Goal: Information Seeking & Learning: Learn about a topic

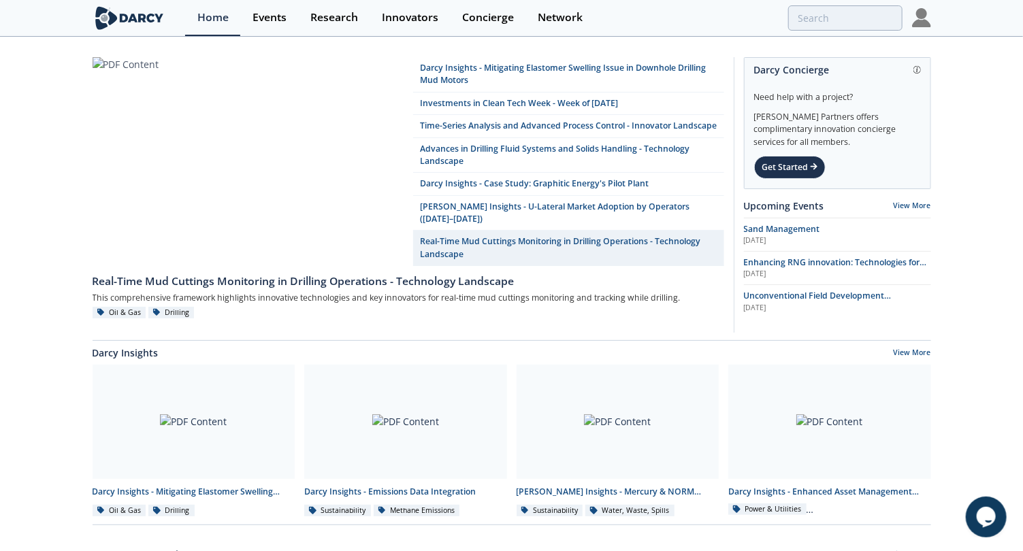
click at [920, 22] on img at bounding box center [921, 17] width 19 height 19
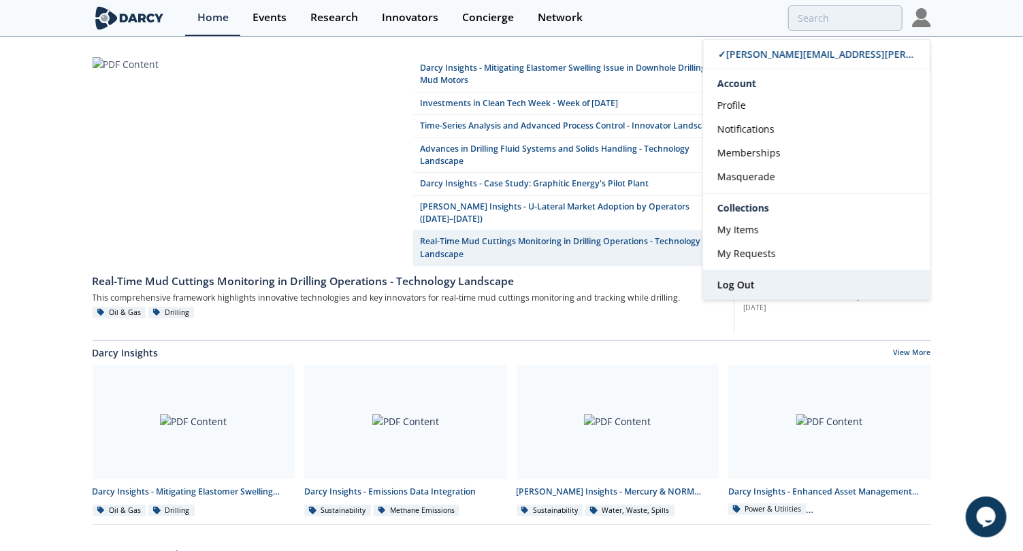
click at [747, 278] on span "Log Out" at bounding box center [735, 284] width 37 height 13
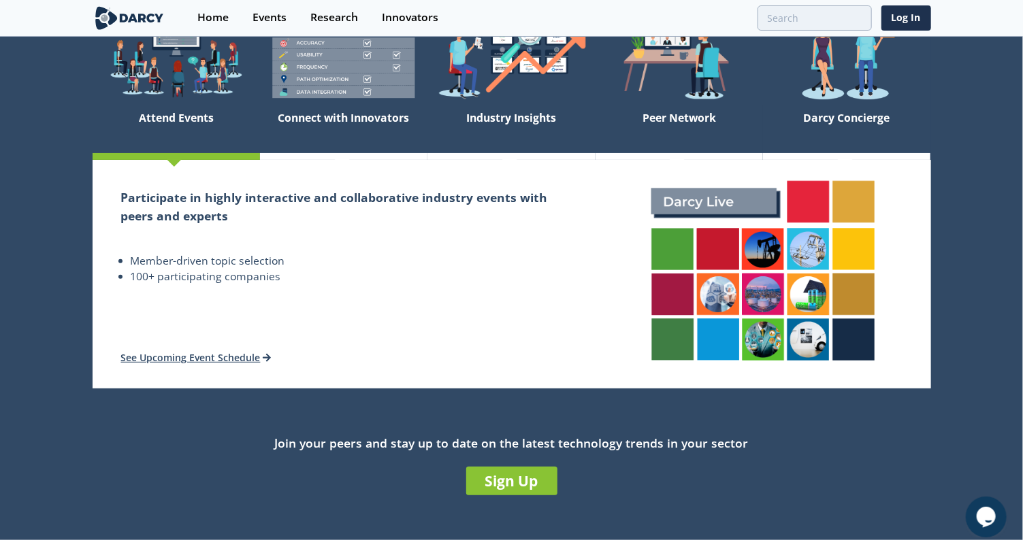
scroll to position [135, 0]
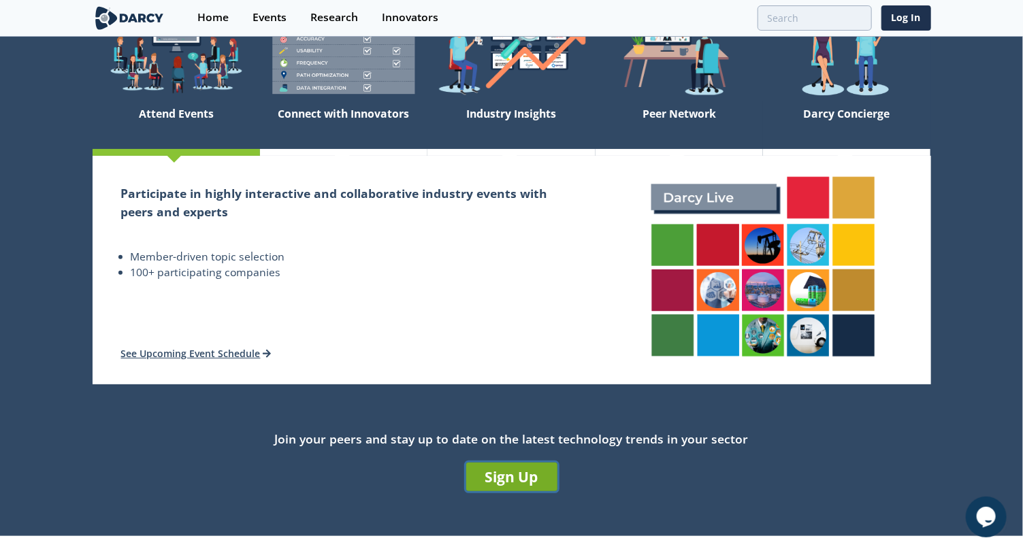
click at [527, 473] on link "Sign Up" at bounding box center [511, 477] width 91 height 29
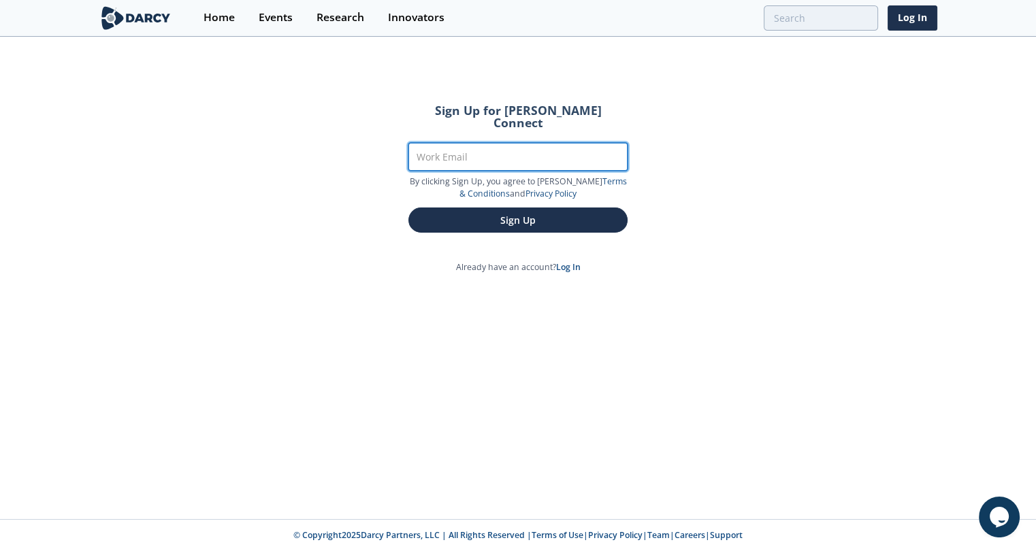
click at [489, 149] on input "Work Email" at bounding box center [517, 157] width 219 height 28
type input "sam.linton@darcypartners.com"
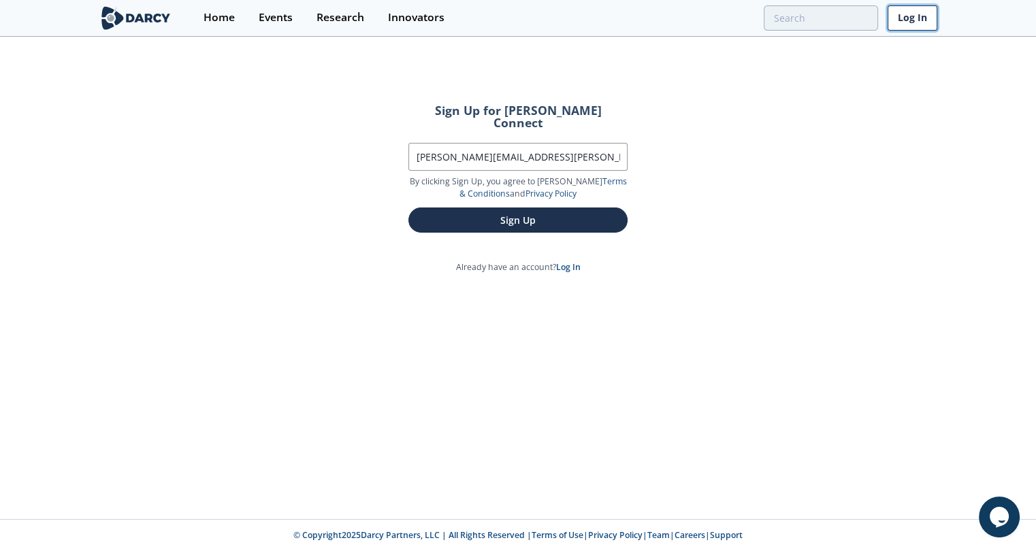
click at [910, 24] on link "Log In" at bounding box center [912, 17] width 50 height 25
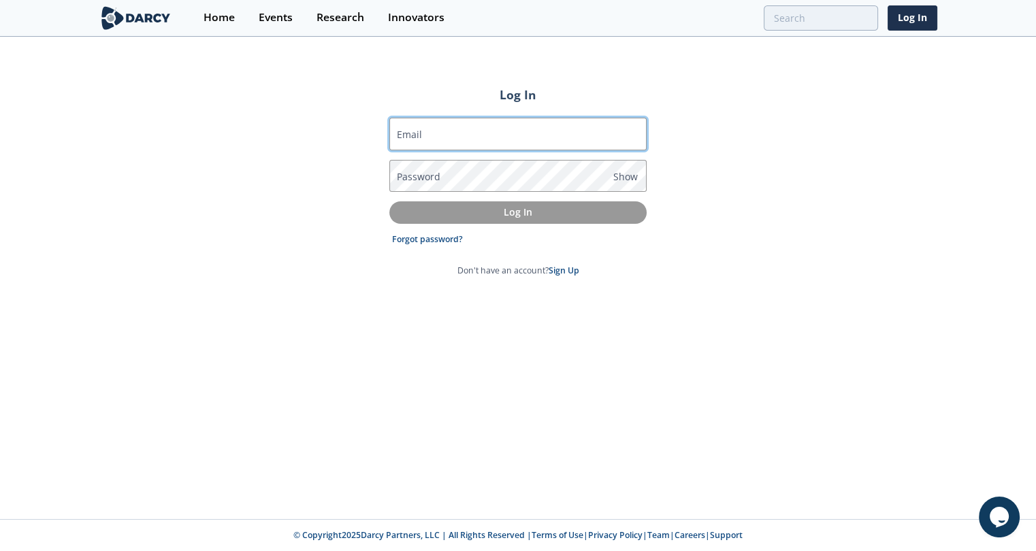
click at [479, 120] on input "Email" at bounding box center [517, 134] width 257 height 33
click at [461, 131] on input "Email" at bounding box center [517, 134] width 257 height 33
type input "[PERSON_NAME][EMAIL_ADDRESS][PERSON_NAME][DOMAIN_NAME]"
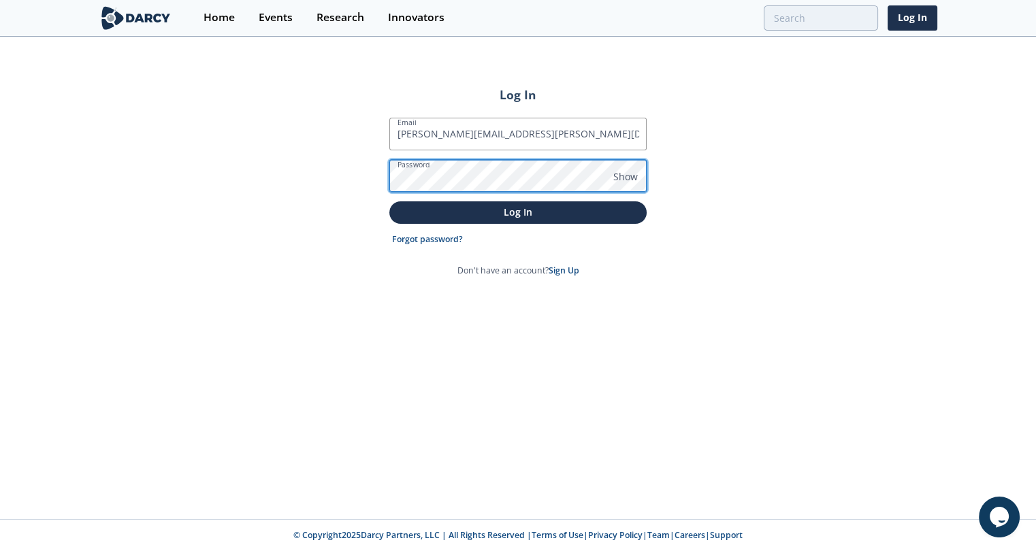
click at [389, 201] on button "Log In" at bounding box center [517, 212] width 257 height 22
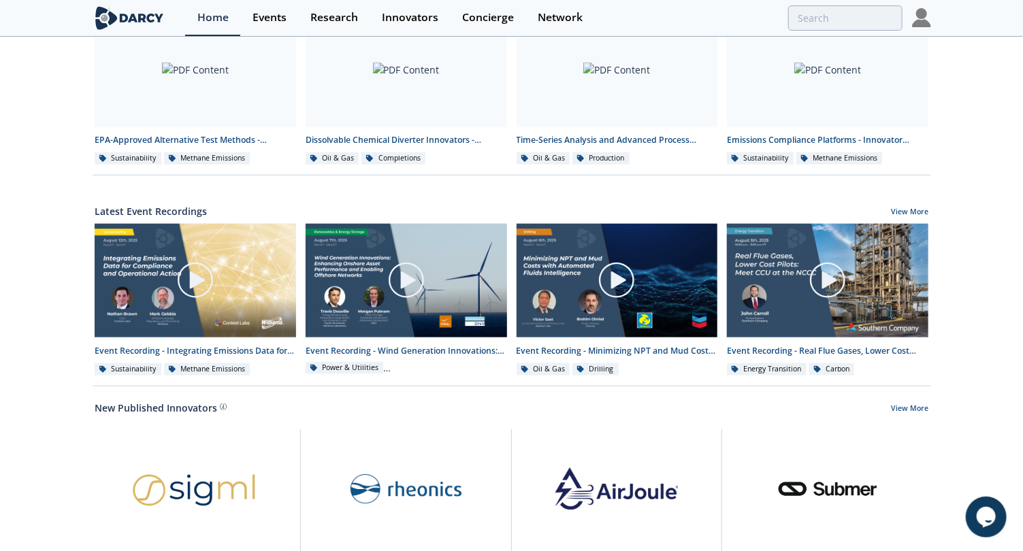
scroll to position [563, 0]
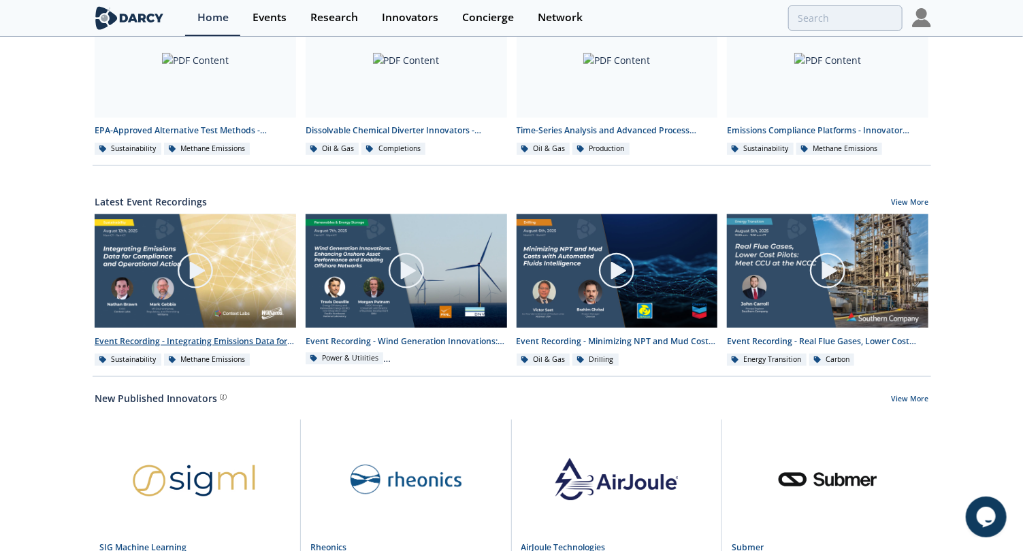
click at [127, 346] on link "Event Recording - Integrating Emissions Data for Compliance and Operational Act…" at bounding box center [195, 290] width 211 height 153
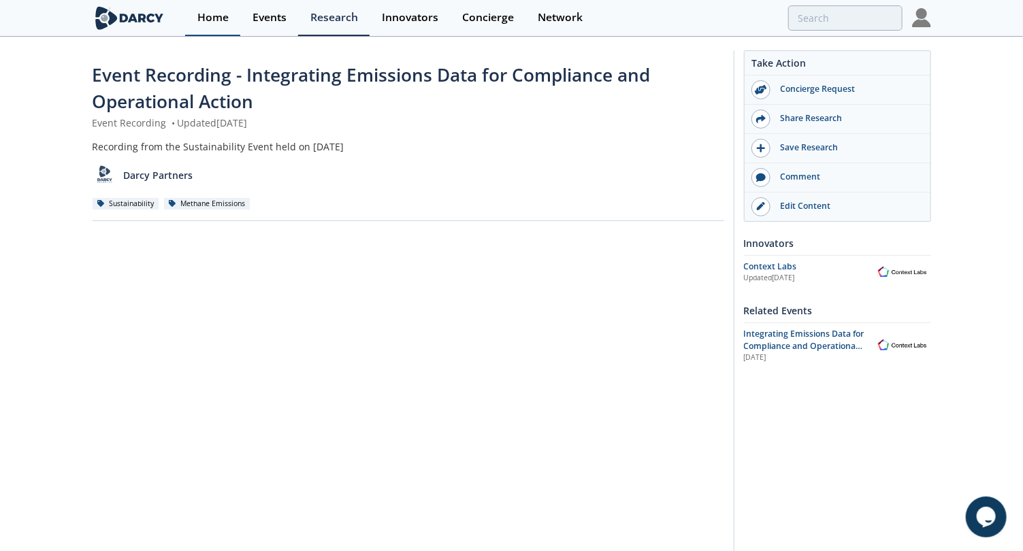
click at [220, 24] on link "Home" at bounding box center [212, 18] width 55 height 36
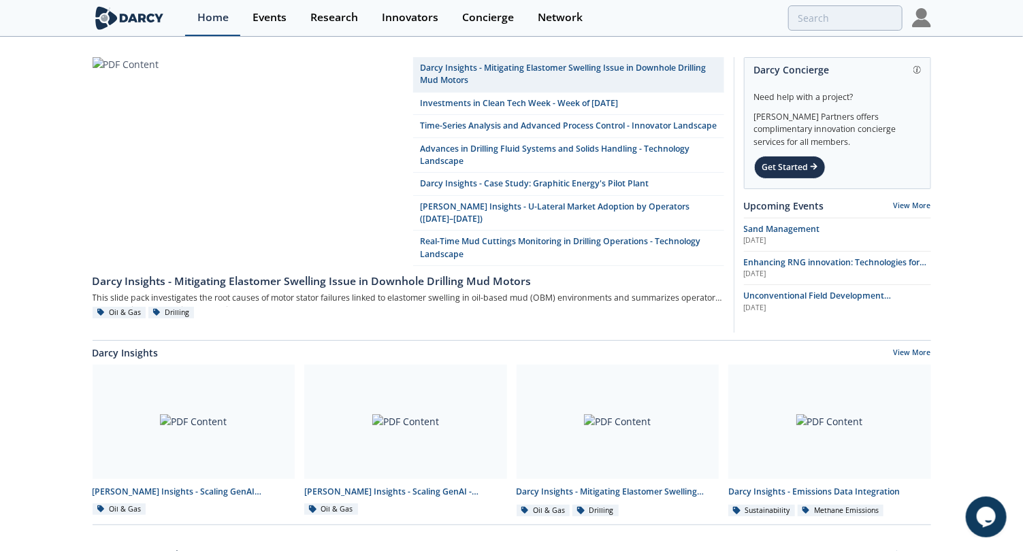
click at [267, 20] on div "Events" at bounding box center [269, 17] width 34 height 11
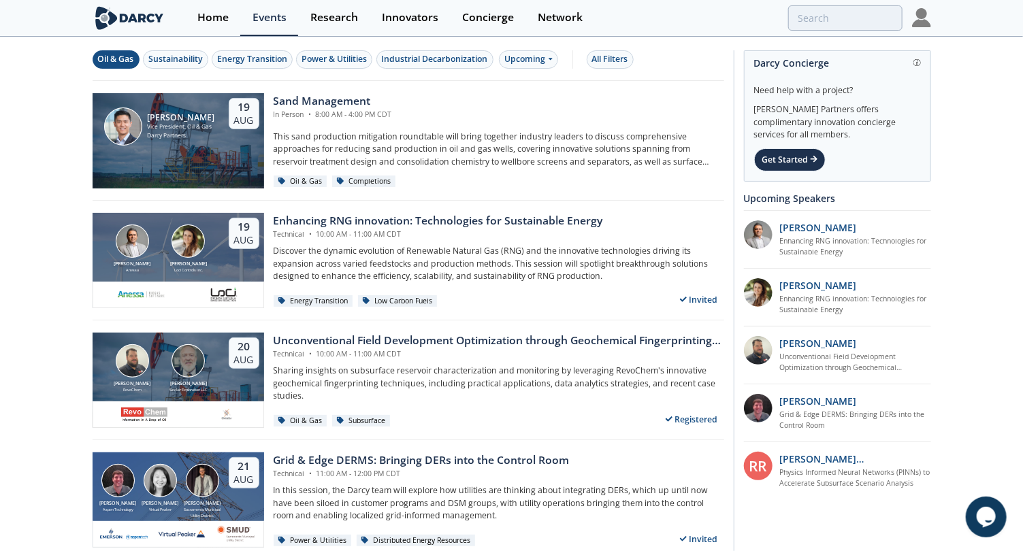
click at [112, 57] on div "Oil & Gas" at bounding box center [116, 59] width 36 height 12
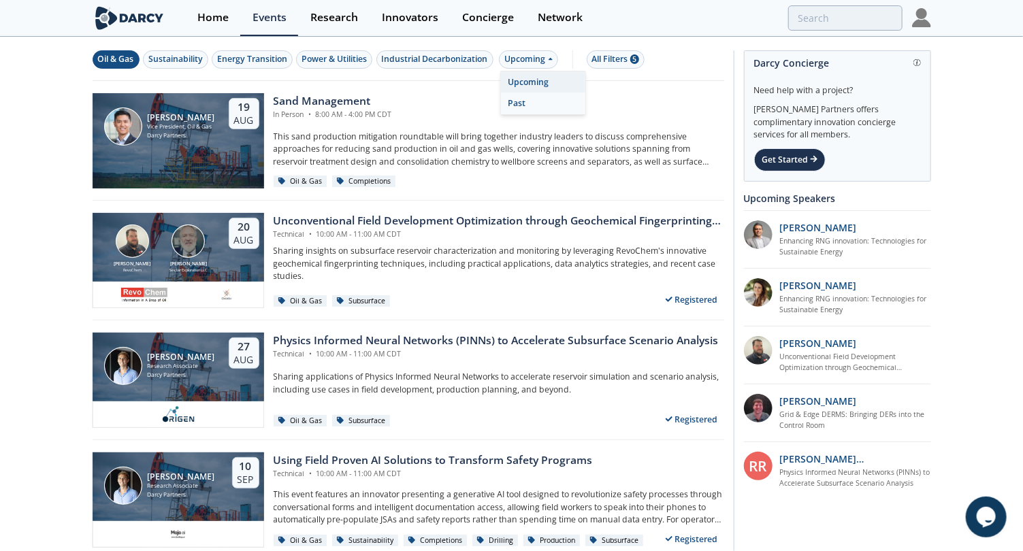
click at [533, 106] on div "Past" at bounding box center [543, 104] width 84 height 22
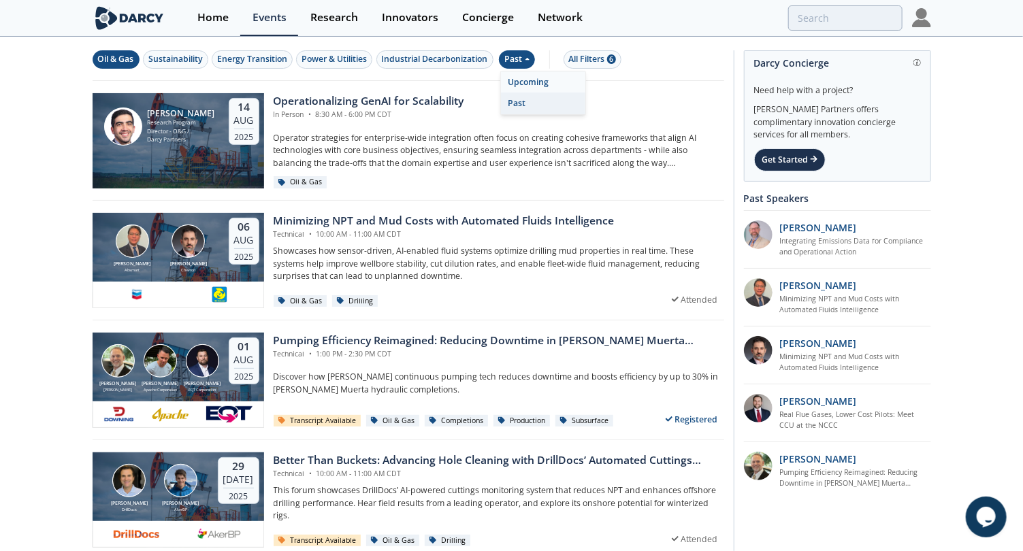
click at [548, 79] on div "Upcoming" at bounding box center [543, 82] width 84 height 22
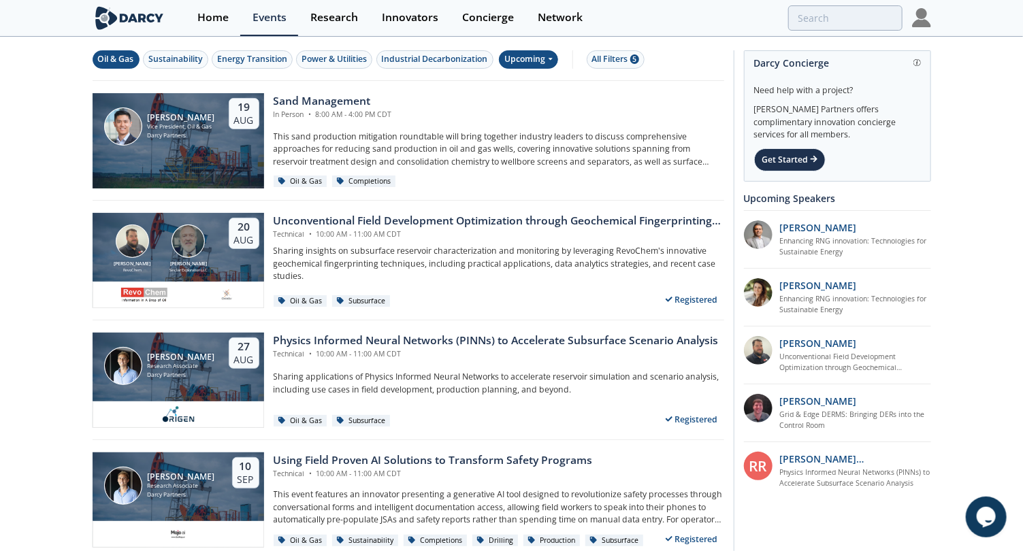
click at [544, 60] on div "Upcoming" at bounding box center [528, 59] width 59 height 18
click at [548, 64] on span at bounding box center [549, 59] width 5 height 12
click at [531, 103] on div "Past" at bounding box center [543, 104] width 84 height 22
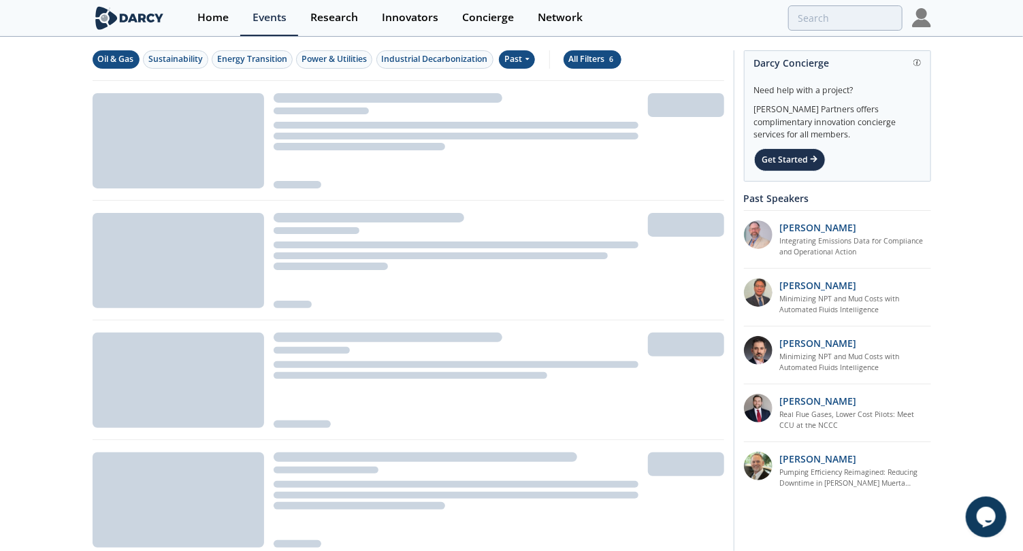
click at [579, 61] on div "All Filters 6" at bounding box center [592, 59] width 47 height 12
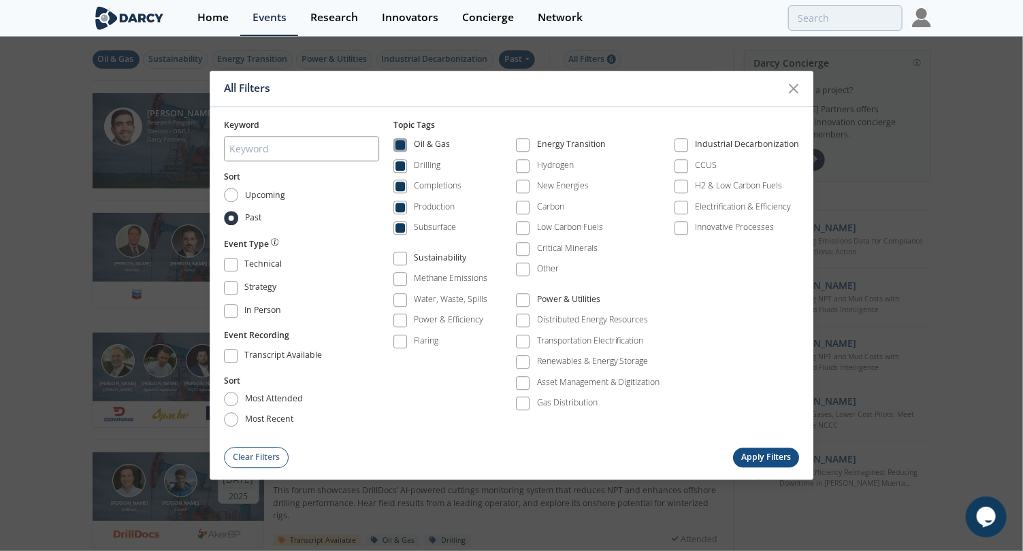
click at [431, 146] on div "Oil & Gas" at bounding box center [432, 147] width 36 height 16
click at [420, 208] on div "Production" at bounding box center [434, 207] width 41 height 12
click at [316, 148] on input "search" at bounding box center [301, 148] width 155 height 25
type input "IoT"
click at [774, 457] on button "Apply Filters" at bounding box center [766, 458] width 67 height 20
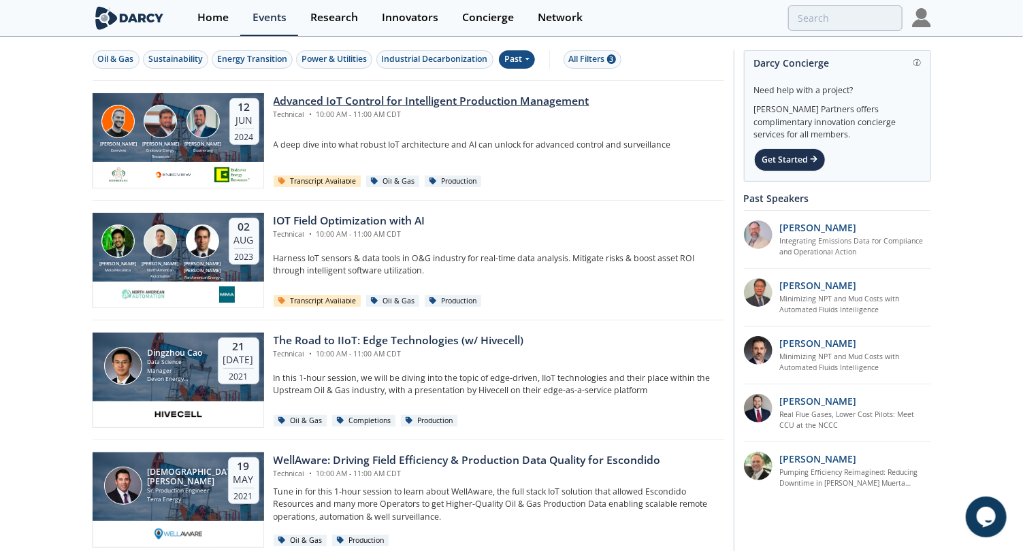
click at [311, 99] on div "Advanced IoT Control for Intelligent Production Management" at bounding box center [432, 101] width 316 height 16
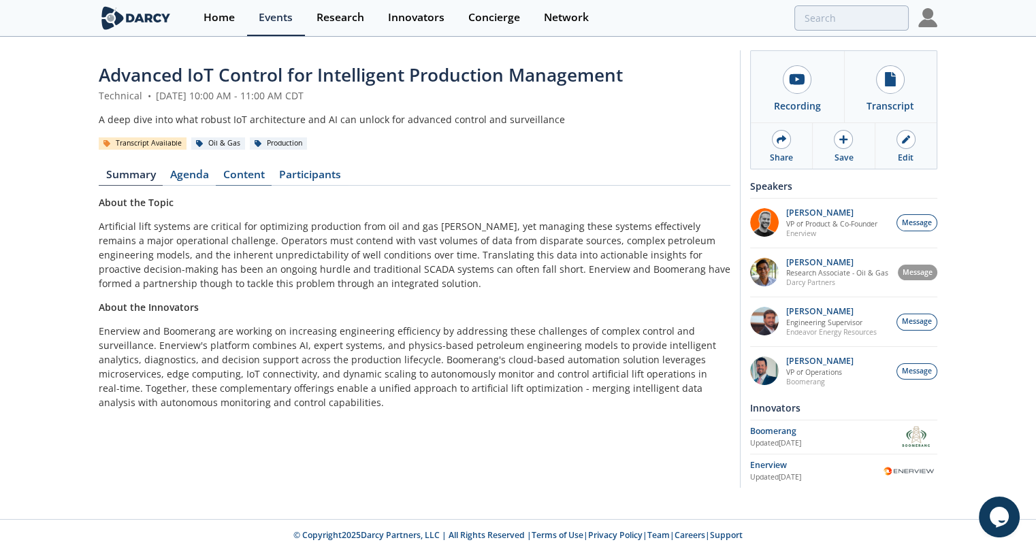
click at [250, 183] on link "Content" at bounding box center [244, 177] width 56 height 16
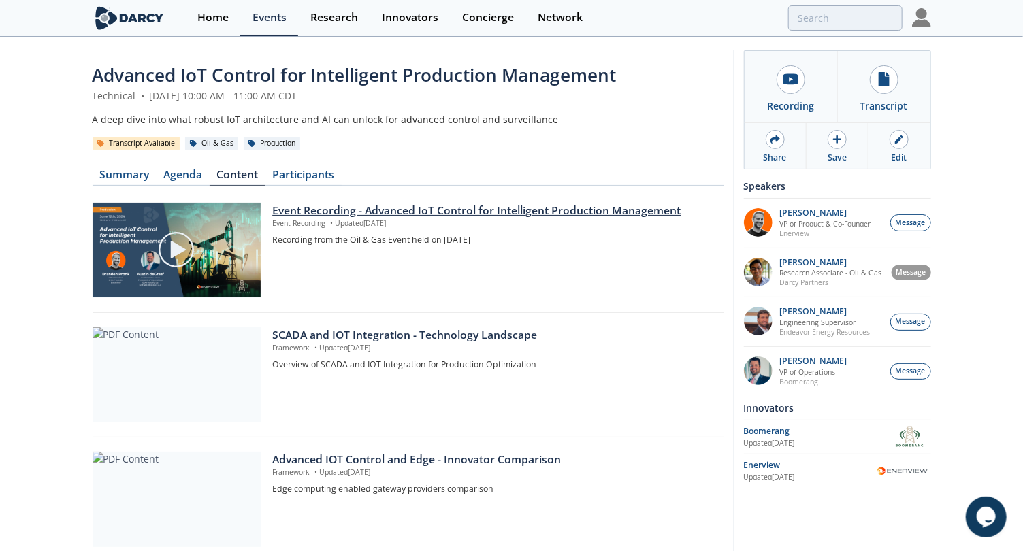
click at [177, 250] on img at bounding box center [176, 250] width 38 height 38
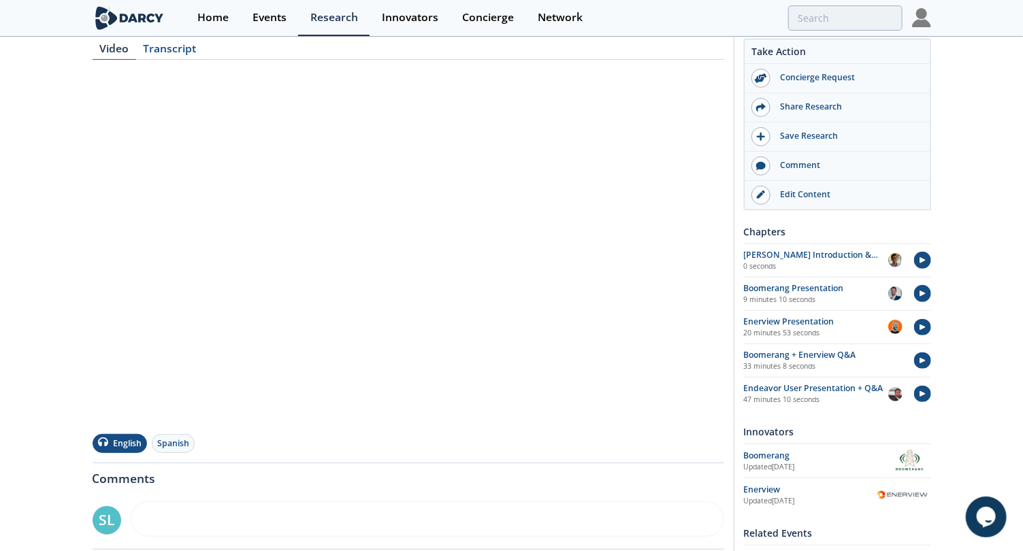
scroll to position [185, 0]
click at [20, 335] on div "Event Recording - Advanced IoT Control for Intelligent Production Management Ev…" at bounding box center [511, 306] width 1023 height 906
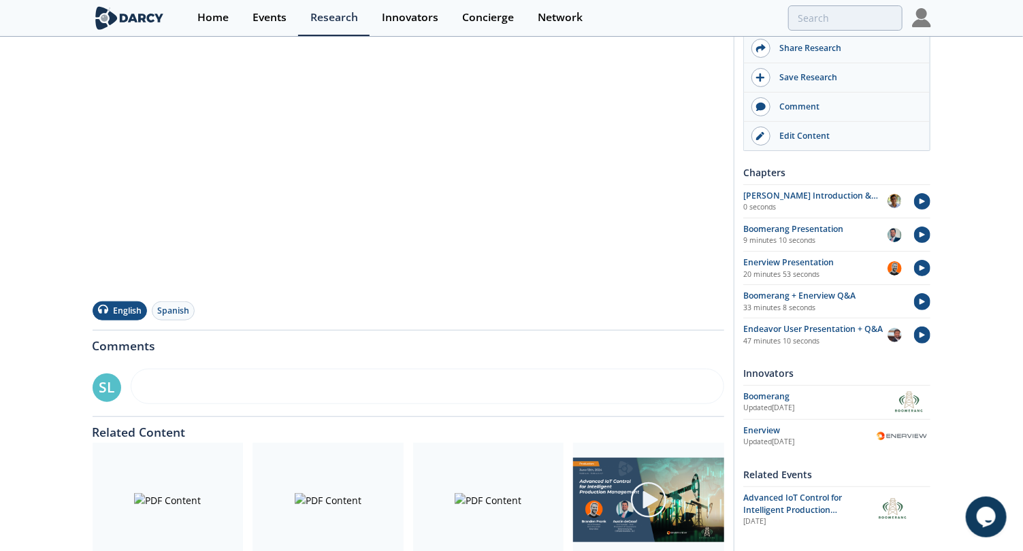
scroll to position [320, 0]
click at [902, 402] on img at bounding box center [909, 403] width 41 height 24
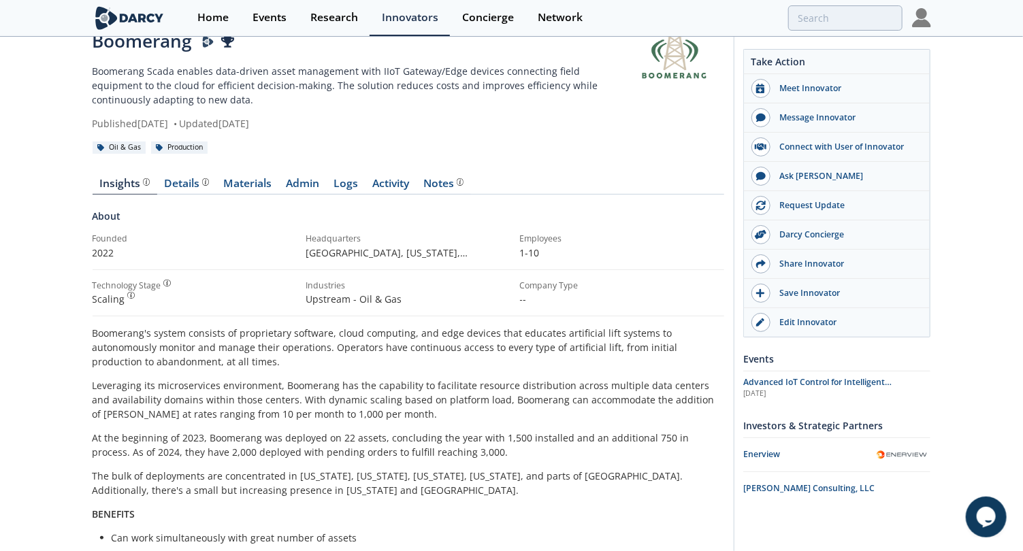
scroll to position [6, 0]
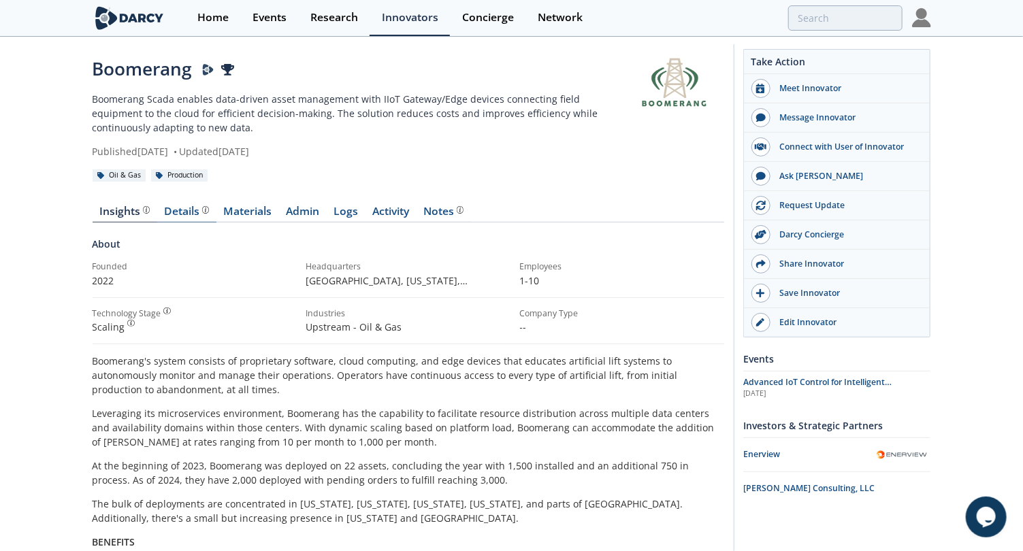
click at [188, 210] on div "Details Product overview, business model, technology and applications as added …" at bounding box center [186, 211] width 45 height 11
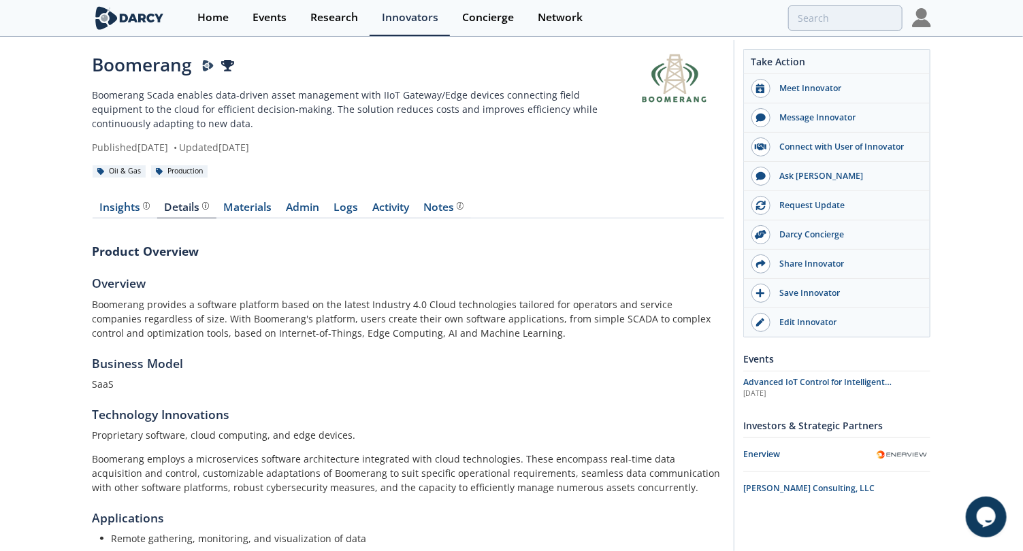
scroll to position [10, 0]
click at [252, 205] on link "Materials" at bounding box center [247, 211] width 63 height 16
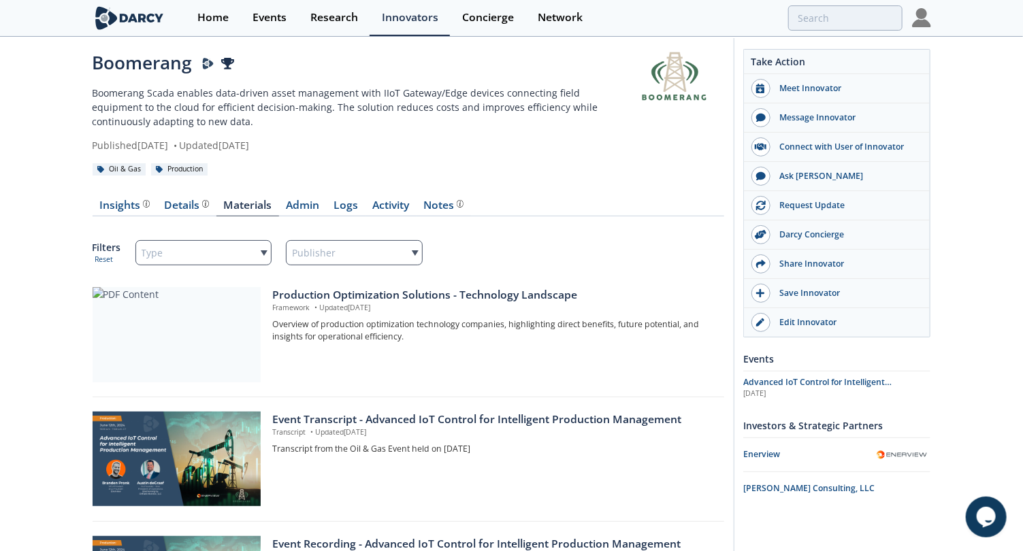
scroll to position [4, 0]
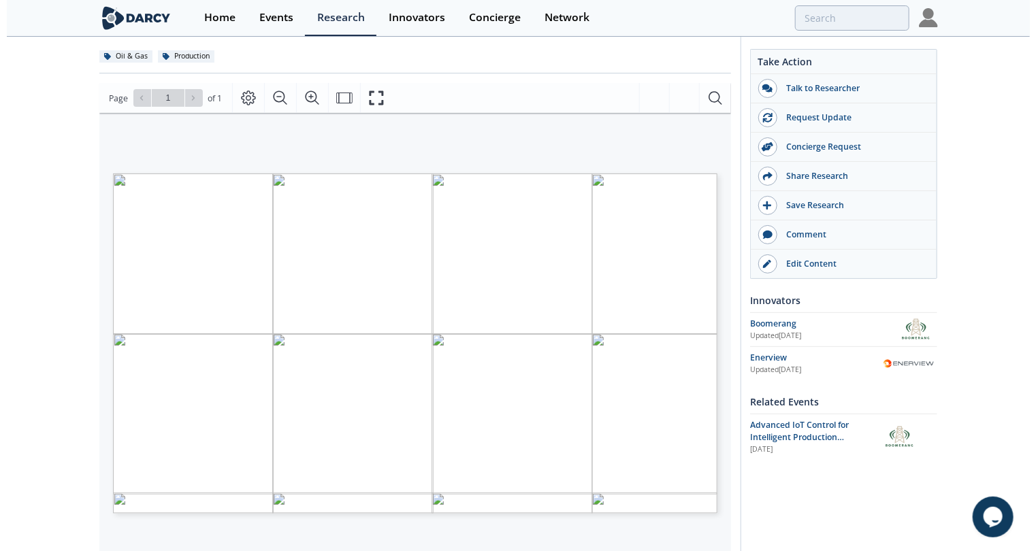
scroll to position [122, 0]
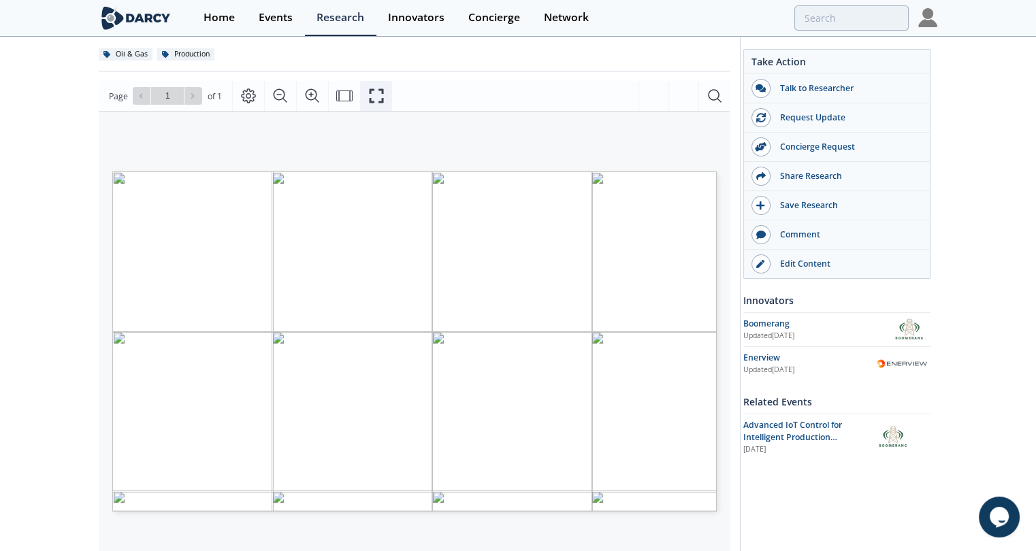
drag, startPoint x: 375, startPoint y: 91, endPoint x: 378, endPoint y: 154, distance: 63.4
click at [375, 91] on icon "Fullscreen" at bounding box center [376, 96] width 16 height 16
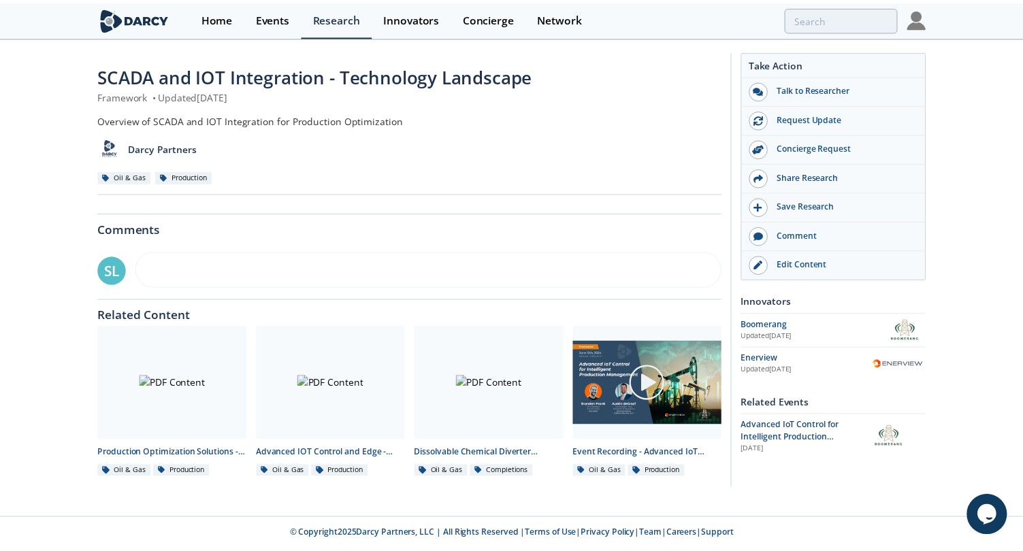
scroll to position [0, 0]
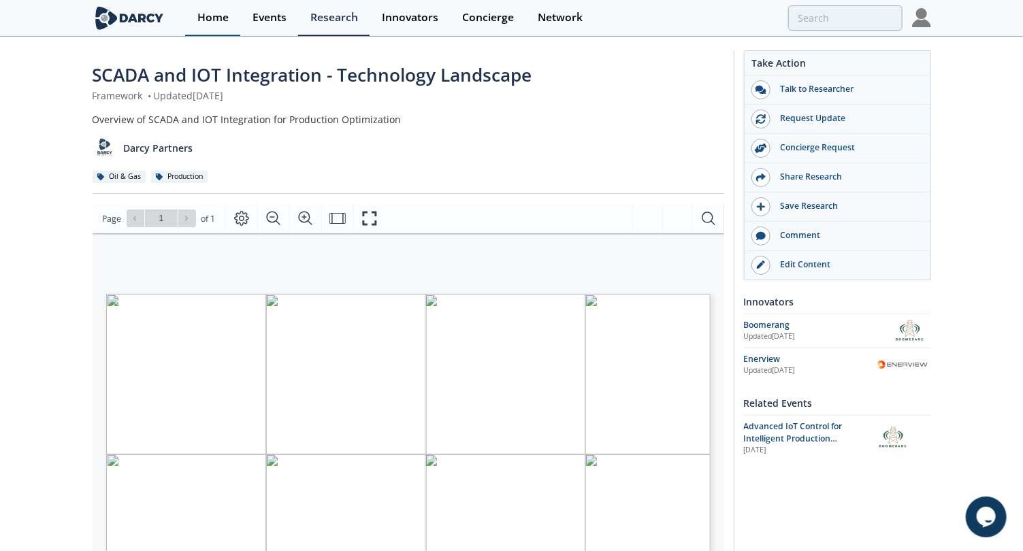
click at [215, 22] on div "Home" at bounding box center [212, 17] width 31 height 11
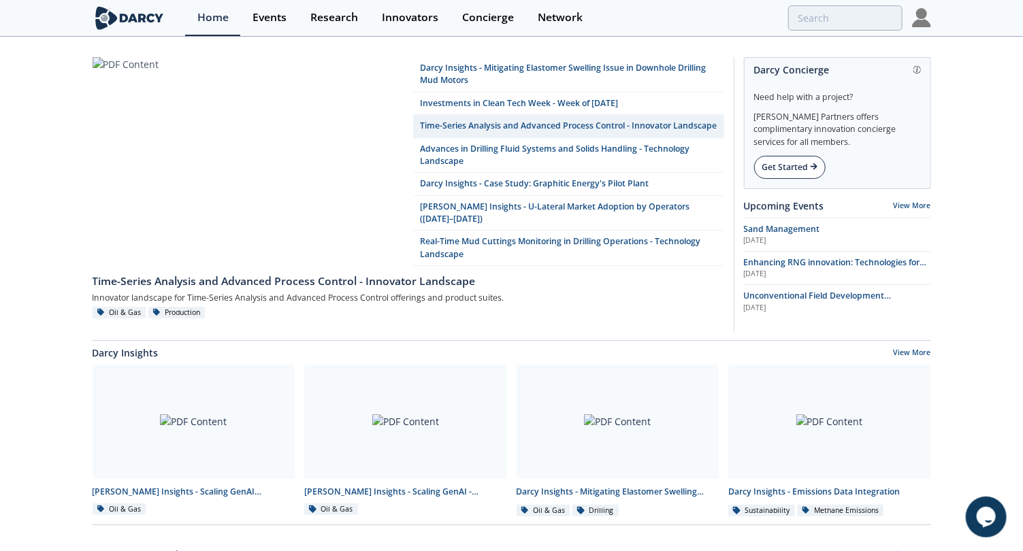
click at [792, 167] on div "Get Started" at bounding box center [789, 167] width 71 height 23
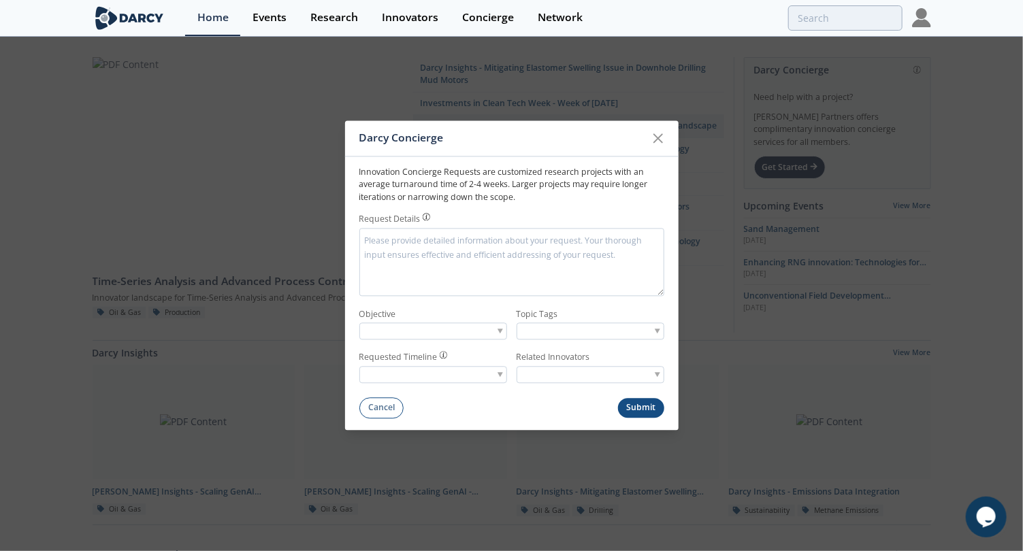
click at [463, 248] on textarea "Request Details" at bounding box center [511, 262] width 305 height 68
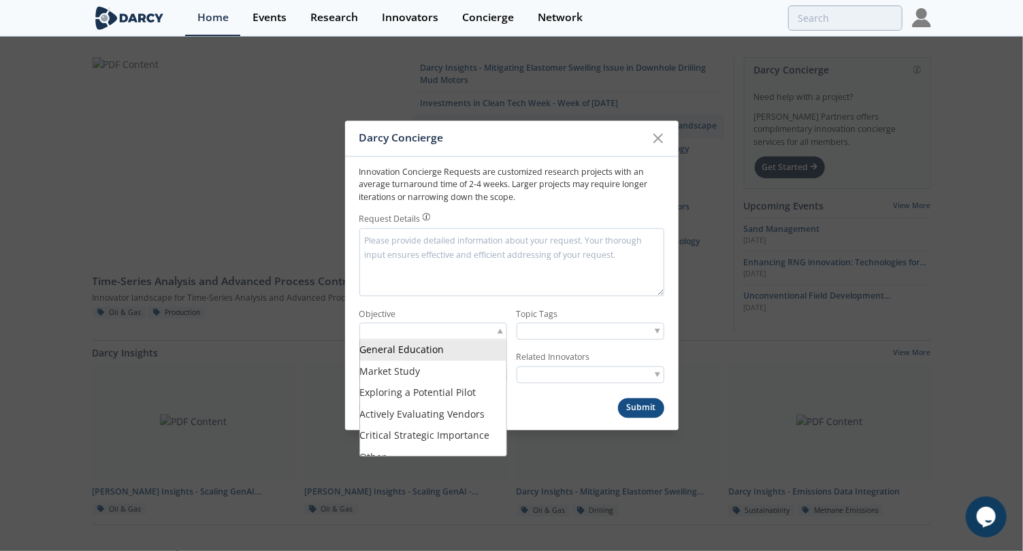
click at [486, 337] on div at bounding box center [433, 331] width 148 height 17
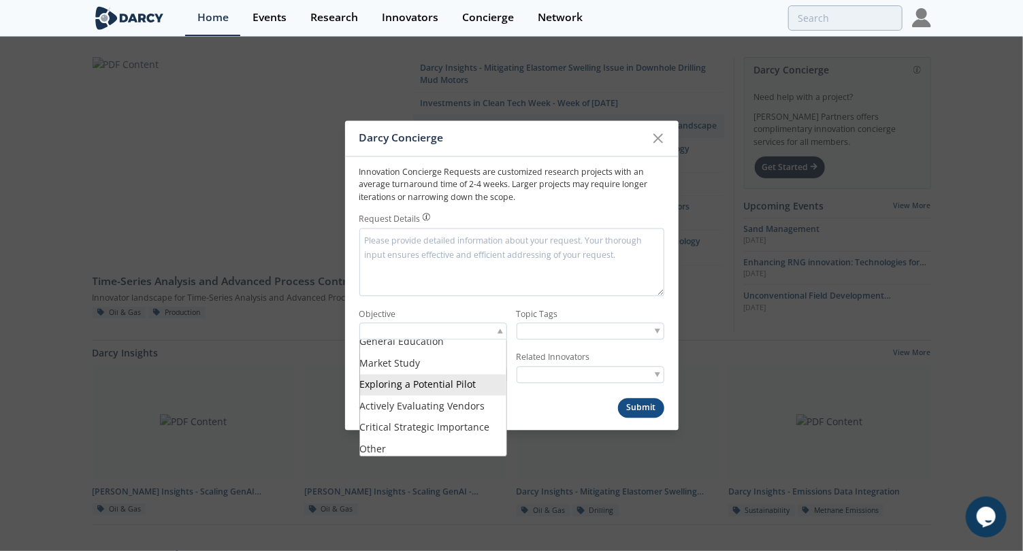
scroll to position [12, 0]
click at [430, 306] on form "Innovation Concierge Requests are customized research projects with an average …" at bounding box center [511, 287] width 333 height 262
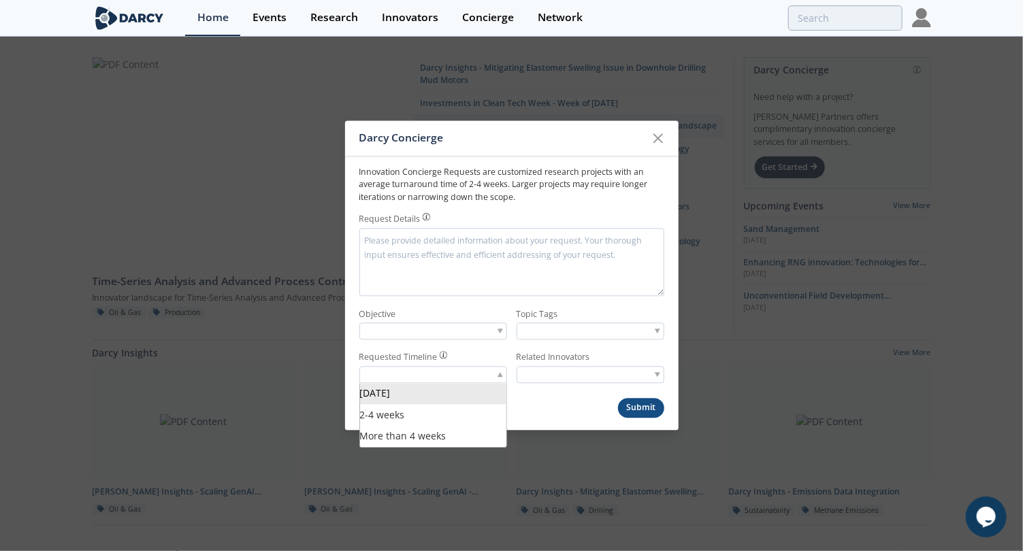
click at [458, 379] on div at bounding box center [433, 375] width 148 height 17
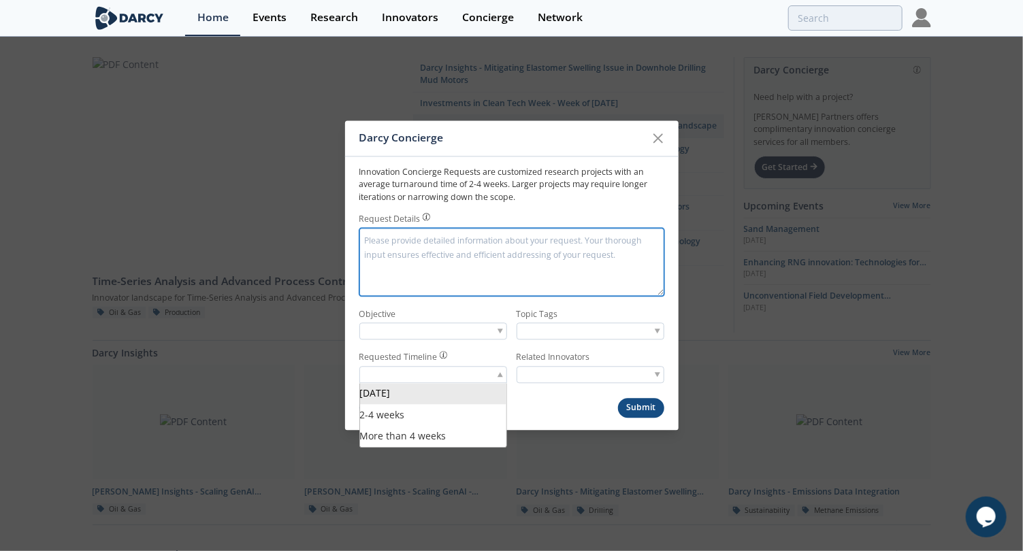
click at [436, 252] on textarea "Request Details" at bounding box center [511, 262] width 305 height 68
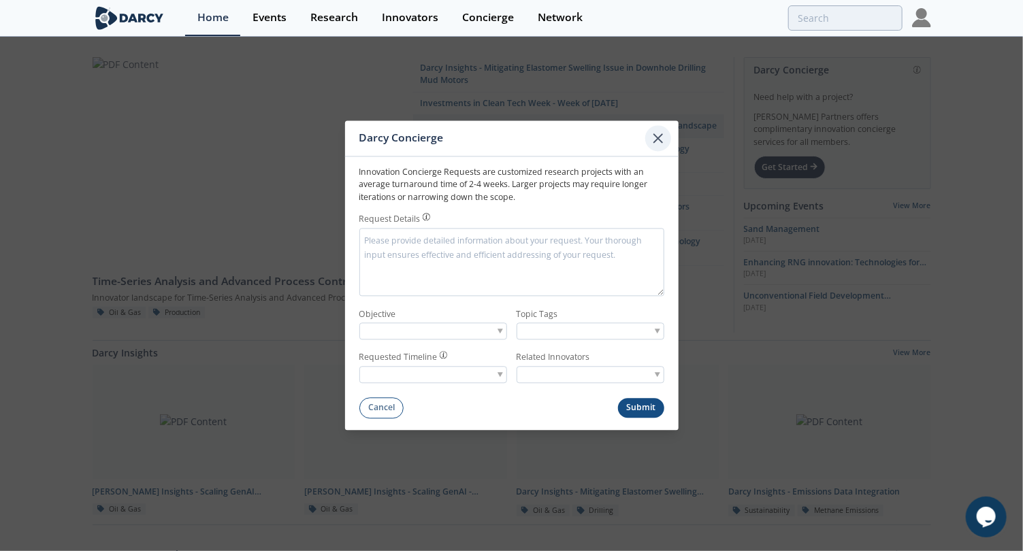
click at [655, 141] on icon at bounding box center [658, 138] width 8 height 8
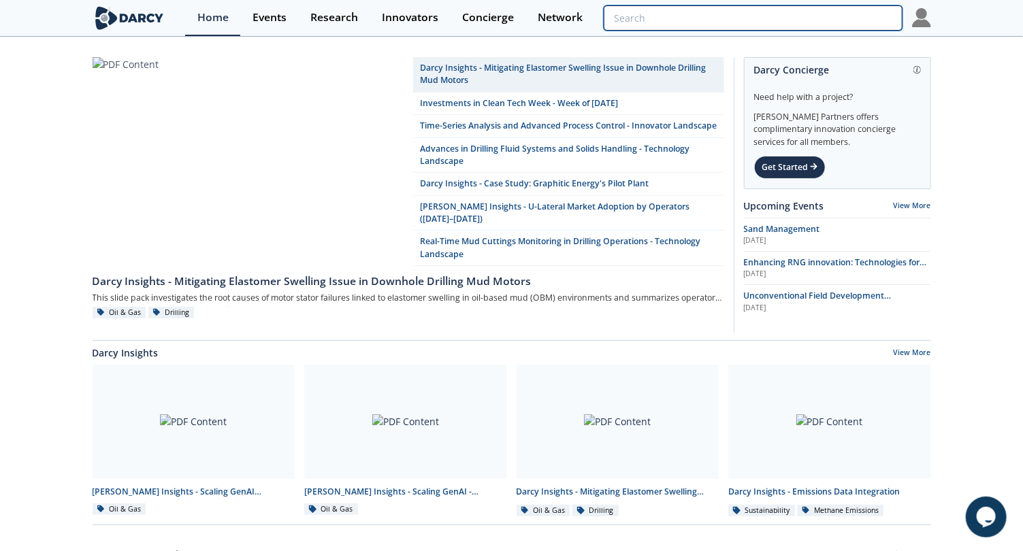
click at [829, 22] on input "search" at bounding box center [753, 17] width 298 height 25
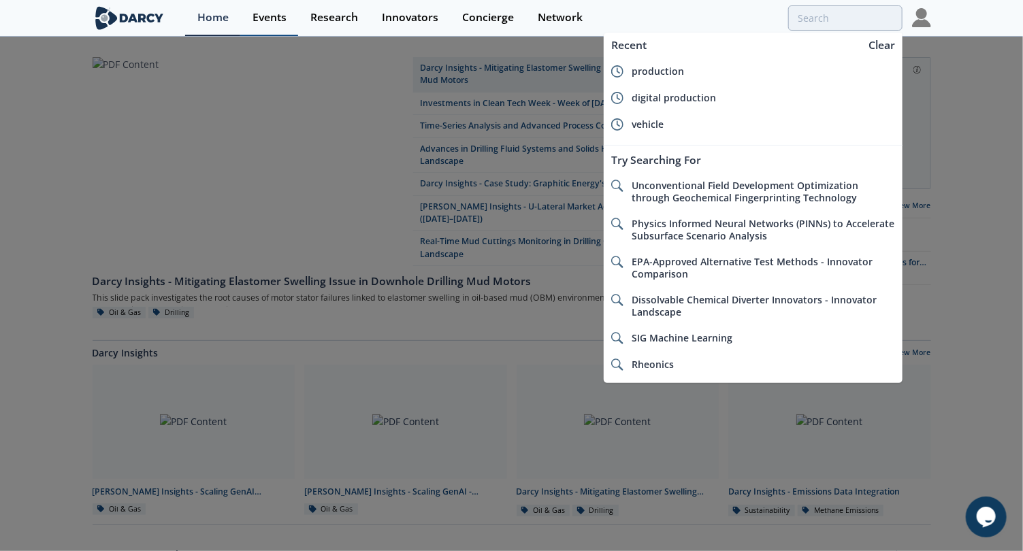
click at [282, 16] on div "Events" at bounding box center [269, 17] width 34 height 11
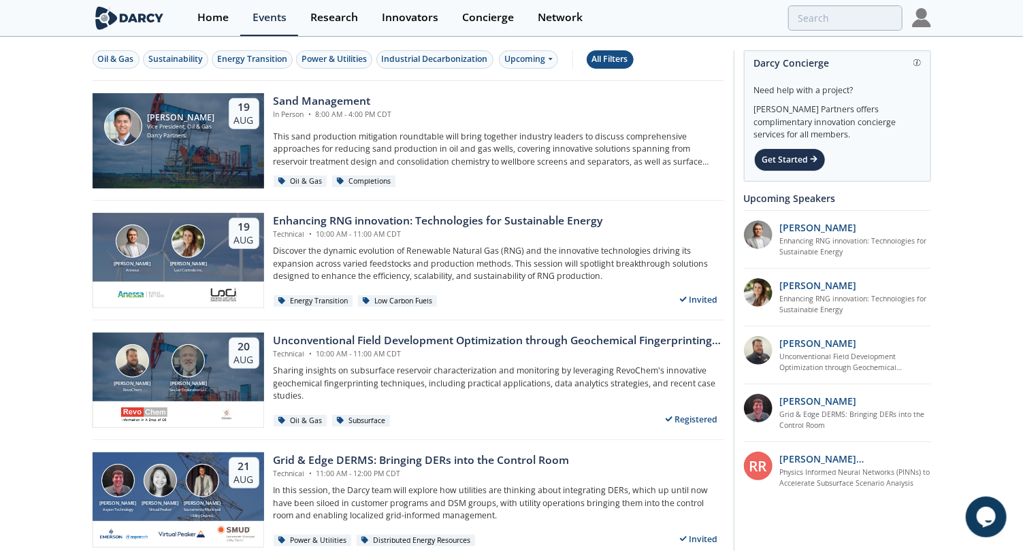
click at [625, 61] on div "All Filters" at bounding box center [610, 59] width 36 height 12
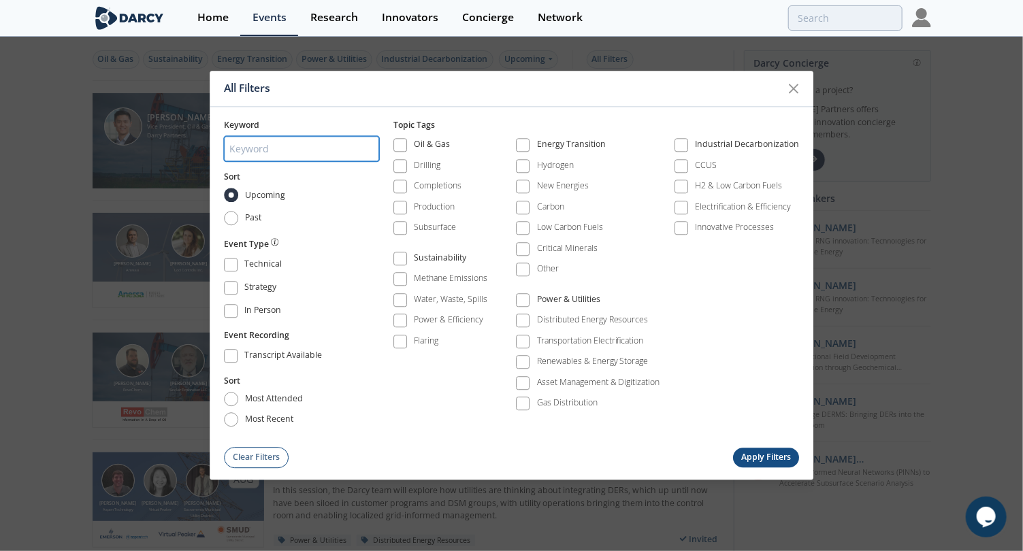
click at [319, 150] on input "search" at bounding box center [301, 148] width 155 height 25
click at [790, 91] on icon at bounding box center [793, 88] width 16 height 16
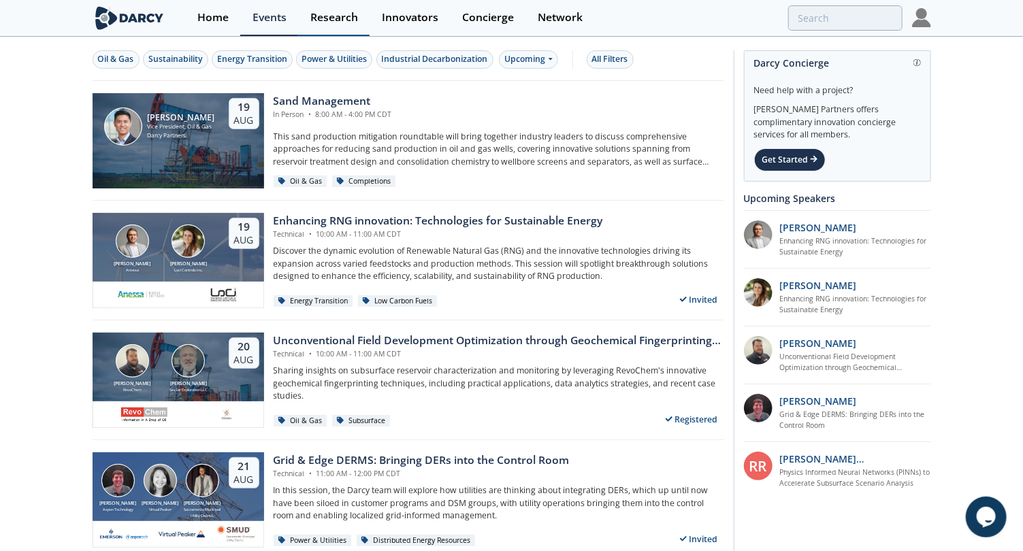
click at [328, 22] on div "Research" at bounding box center [334, 17] width 48 height 11
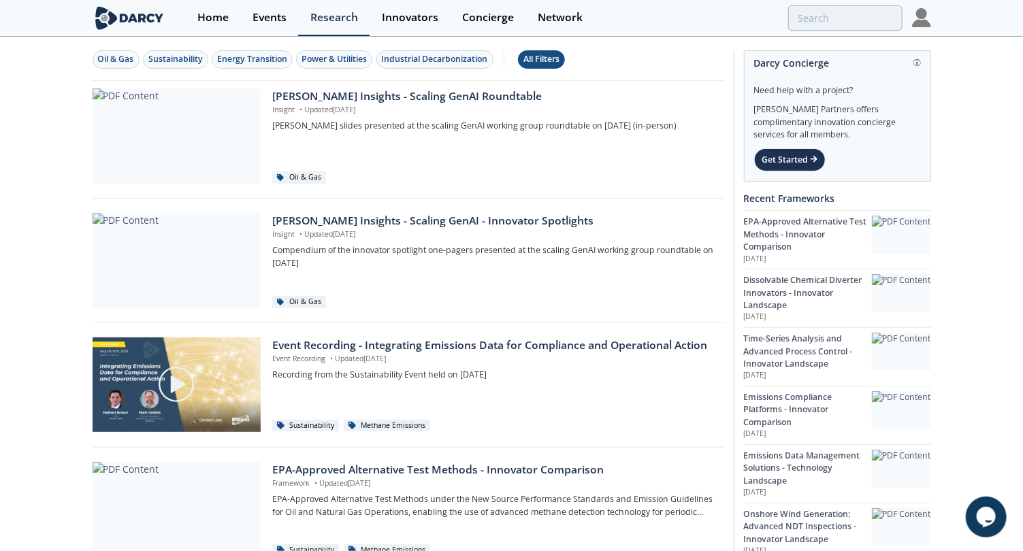
click at [537, 61] on div "All Filters" at bounding box center [541, 59] width 36 height 12
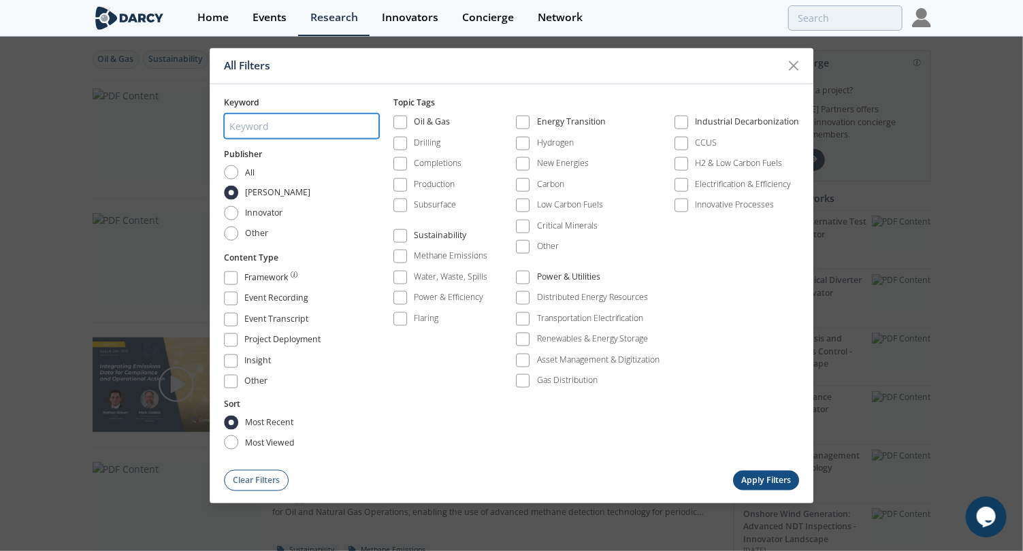
click at [306, 129] on input "search" at bounding box center [301, 126] width 155 height 25
click at [229, 280] on span at bounding box center [231, 278] width 10 height 10
click at [227, 301] on span at bounding box center [231, 299] width 10 height 10
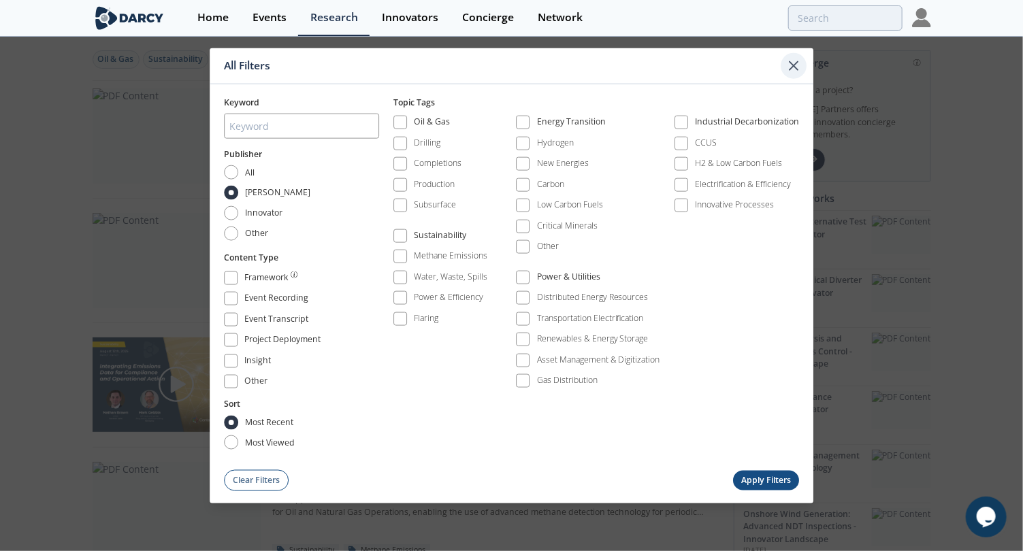
click at [789, 61] on icon at bounding box center [793, 66] width 16 height 16
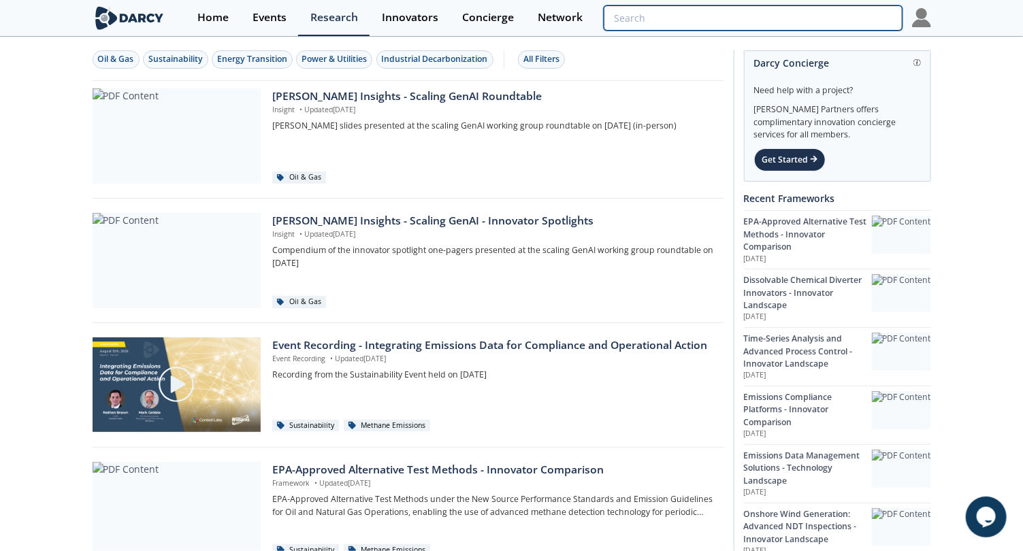
click at [862, 19] on input "search" at bounding box center [753, 17] width 298 height 25
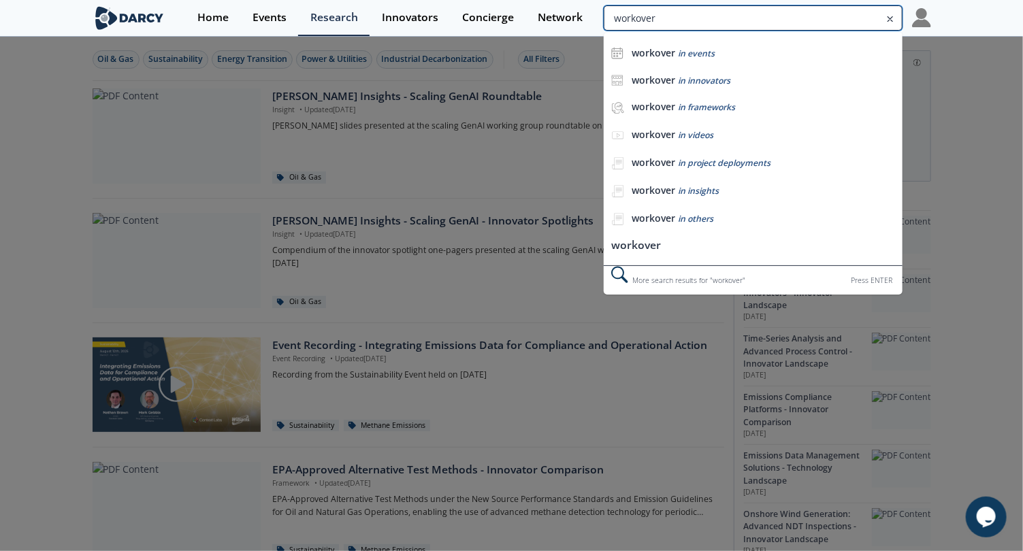
type input "workover"
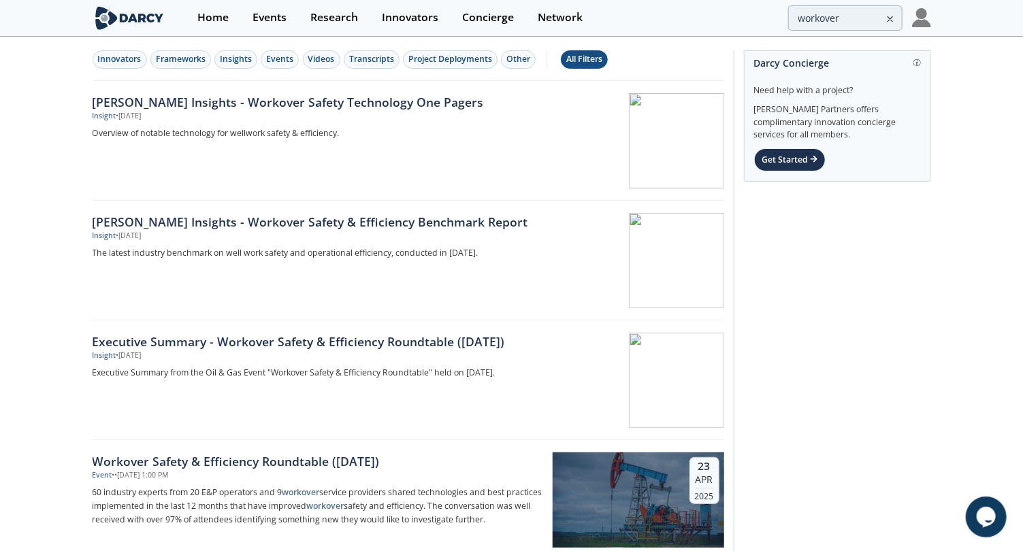
click at [572, 62] on div "All Filters" at bounding box center [584, 59] width 36 height 12
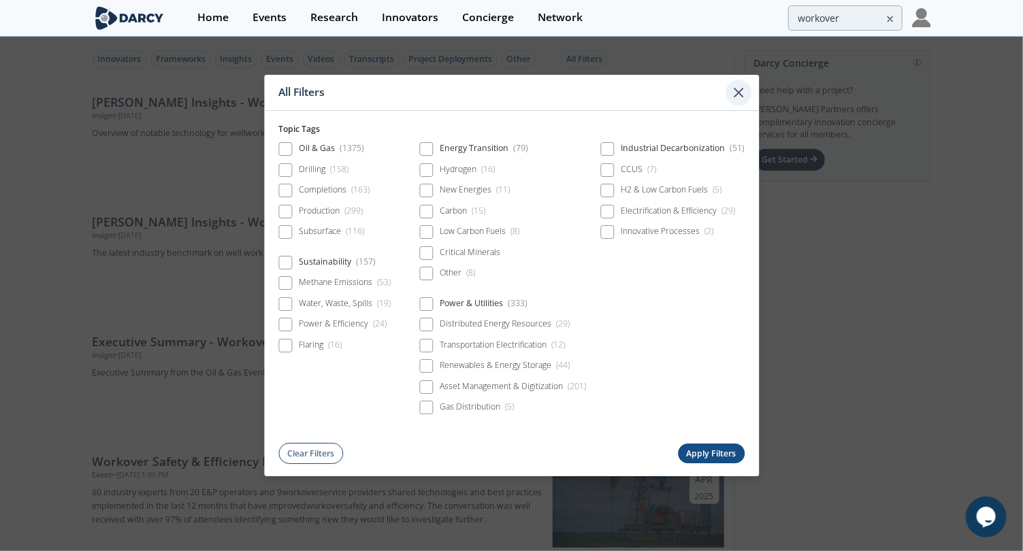
click at [741, 95] on icon at bounding box center [739, 92] width 16 height 16
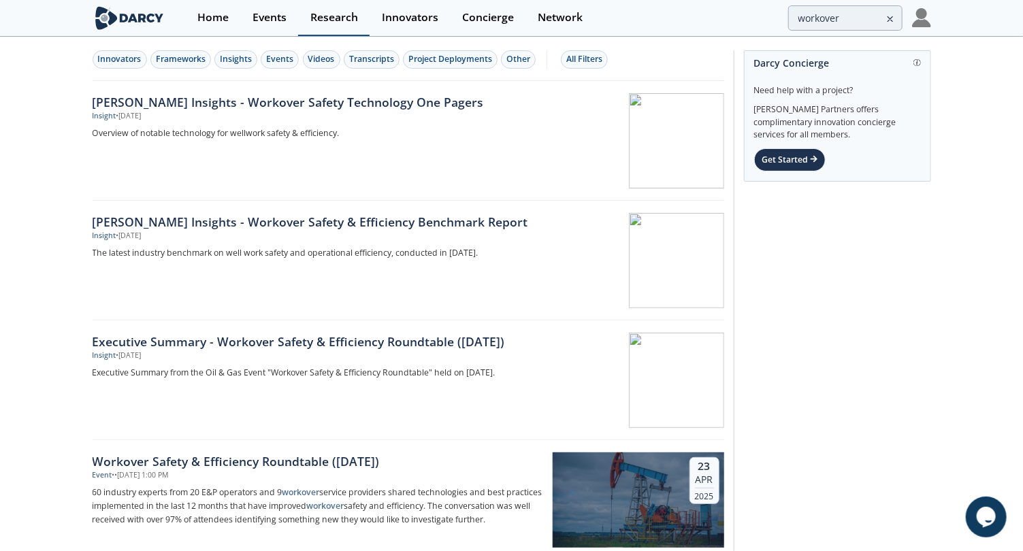
click at [330, 19] on div "Research" at bounding box center [334, 17] width 48 height 11
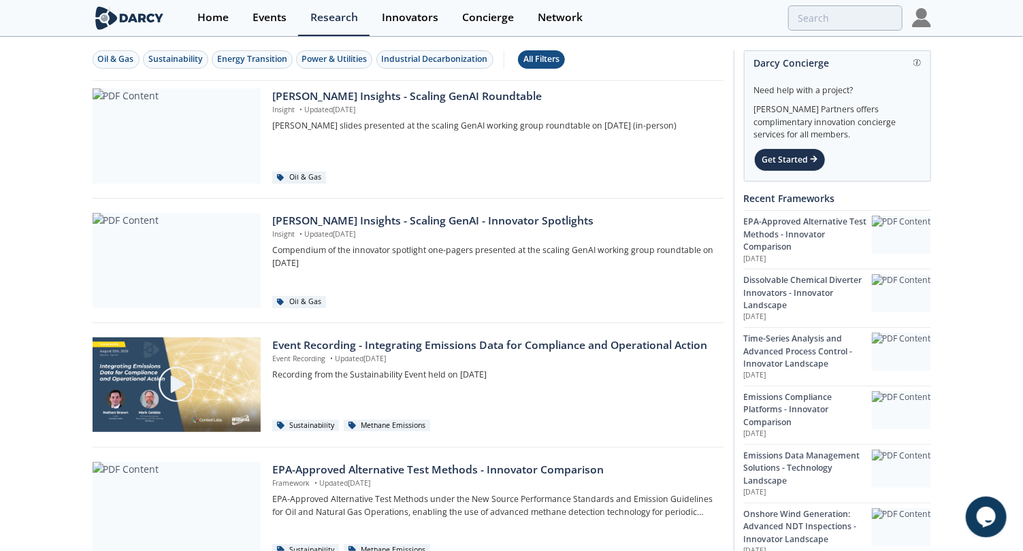
click at [544, 55] on div "All Filters" at bounding box center [541, 59] width 36 height 12
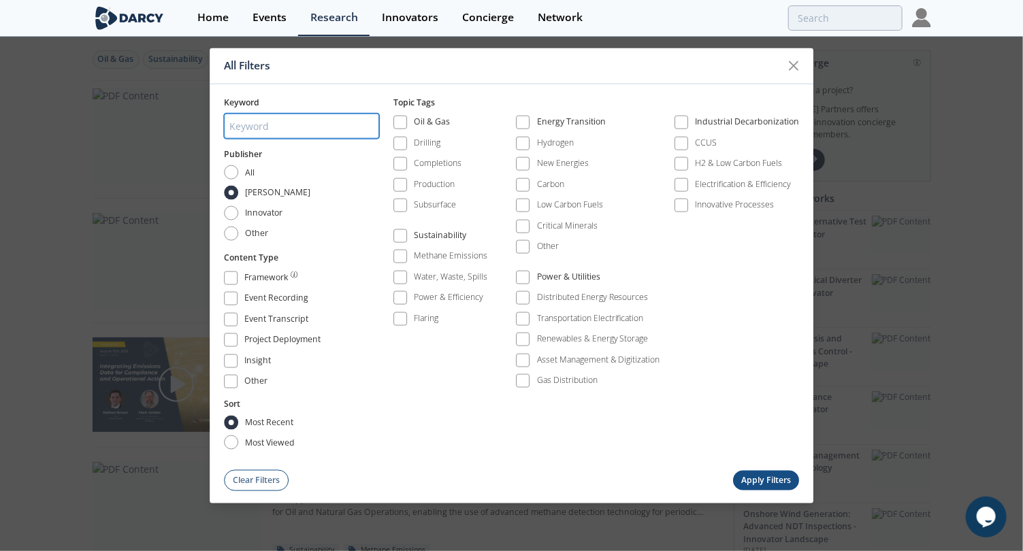
click at [283, 122] on input "search" at bounding box center [301, 126] width 155 height 25
type input "cleanout"
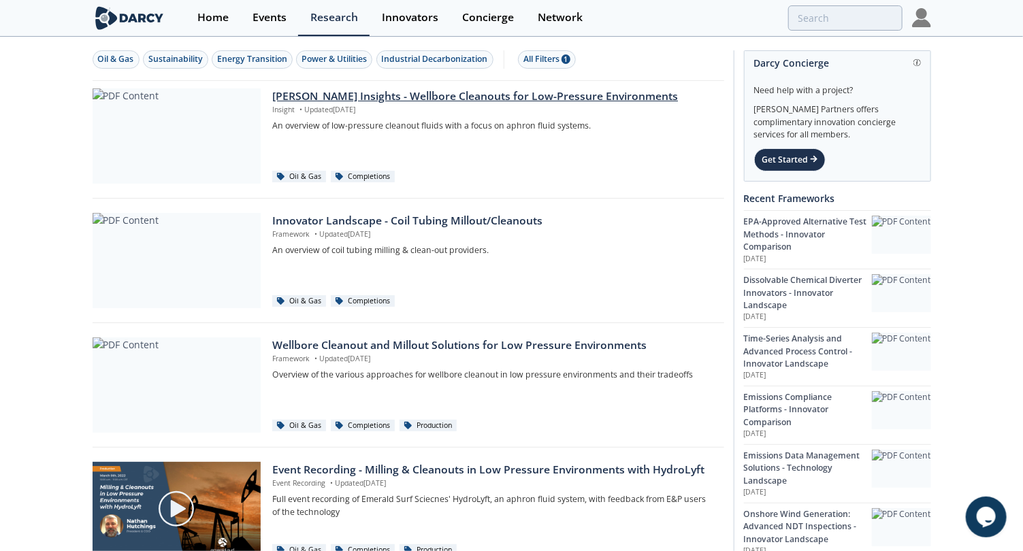
click at [369, 110] on p "Insight • Updated [DATE]" at bounding box center [493, 110] width 442 height 11
click at [369, 110] on div at bounding box center [511, 275] width 1023 height 551
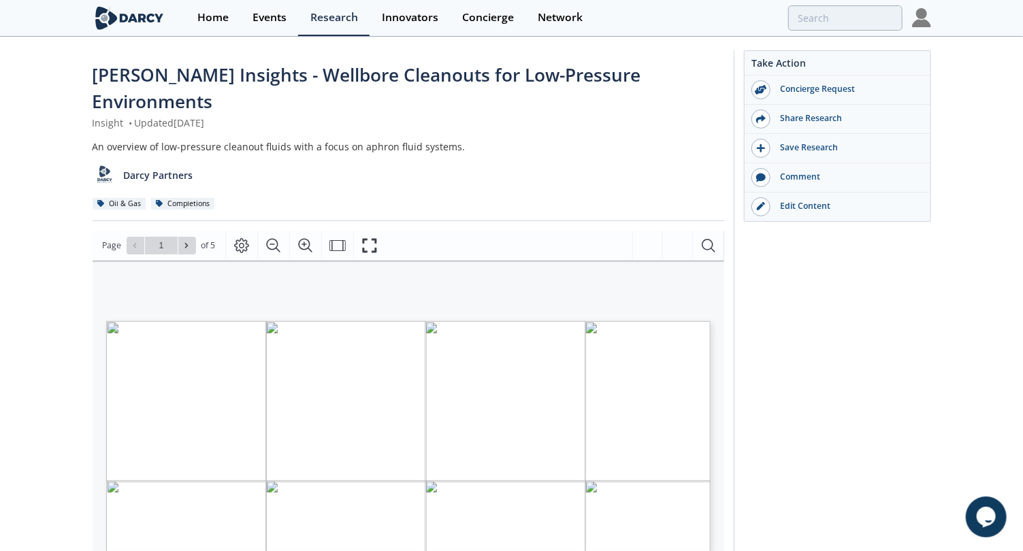
click at [46, 223] on div "[PERSON_NAME] Insights - Wellbore Cleanouts for Low-Pressure Environments Insig…" at bounding box center [511, 531] width 1023 height 987
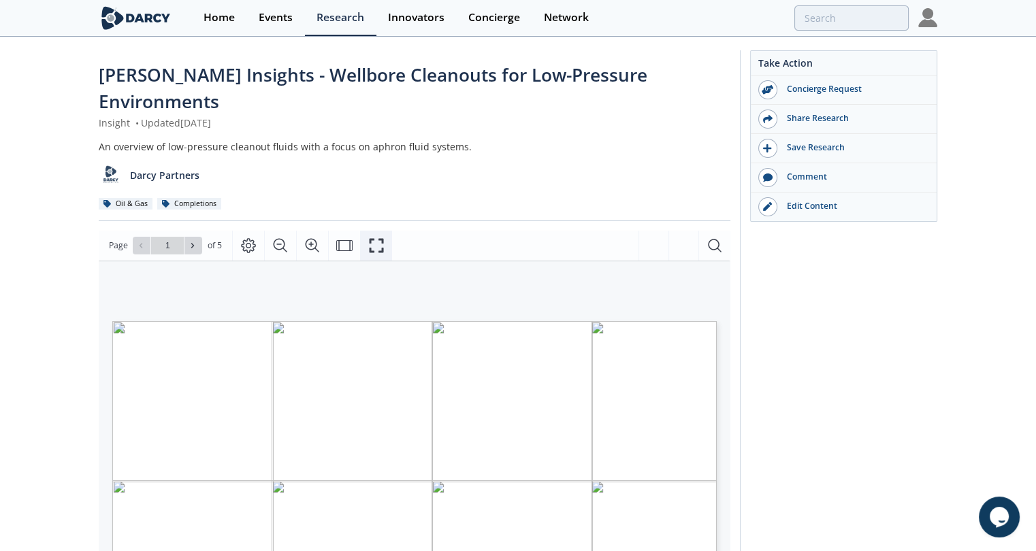
click at [369, 238] on icon "Fullscreen" at bounding box center [376, 245] width 14 height 14
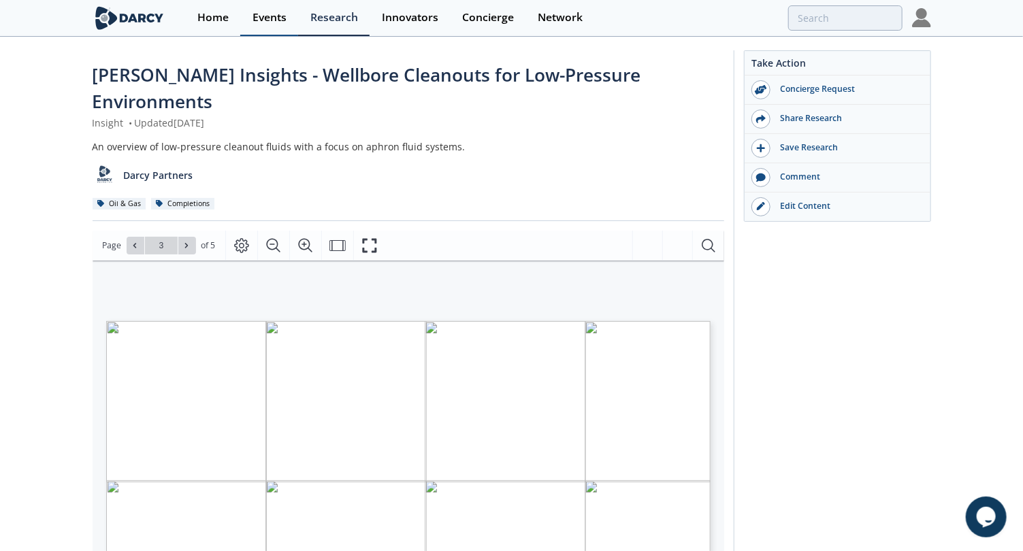
click at [277, 20] on div "Events" at bounding box center [269, 17] width 34 height 11
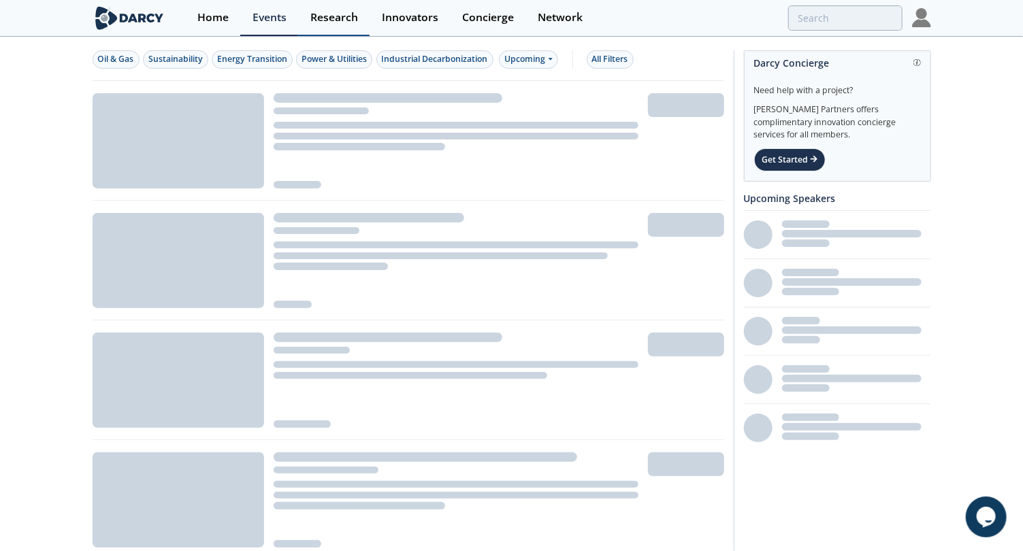
click at [360, 21] on link "Research" at bounding box center [333, 18] width 71 height 36
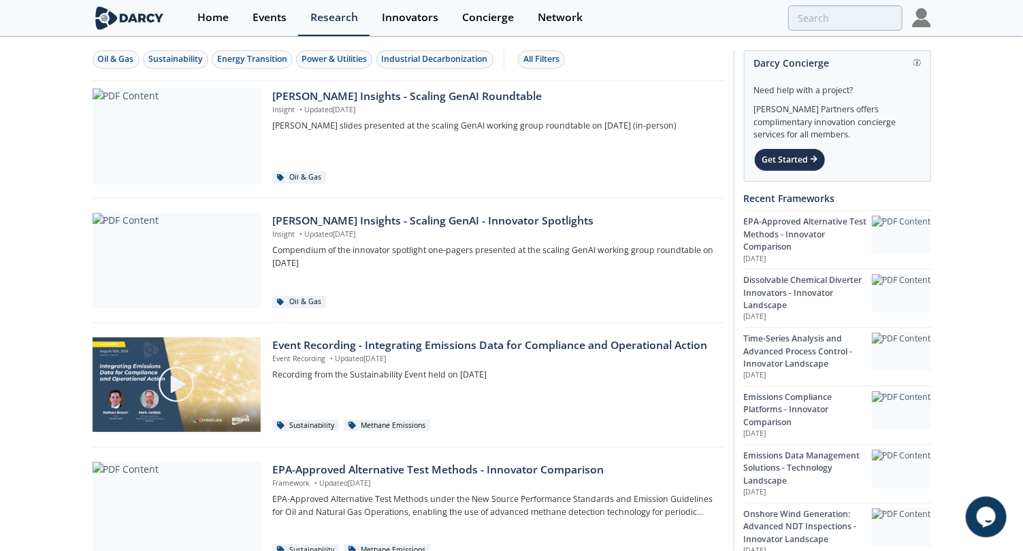
click at [567, 59] on div "Oil & Gas Sustainability Energy Transition Power & Utilities Industrial Decarbo…" at bounding box center [406, 59] width 627 height 18
click at [565, 59] on div "Oil & Gas Sustainability Energy Transition Power & Utilities Industrial Decarbo…" at bounding box center [406, 59] width 627 height 18
click at [565, 59] on button "All Filters" at bounding box center [541, 59] width 47 height 18
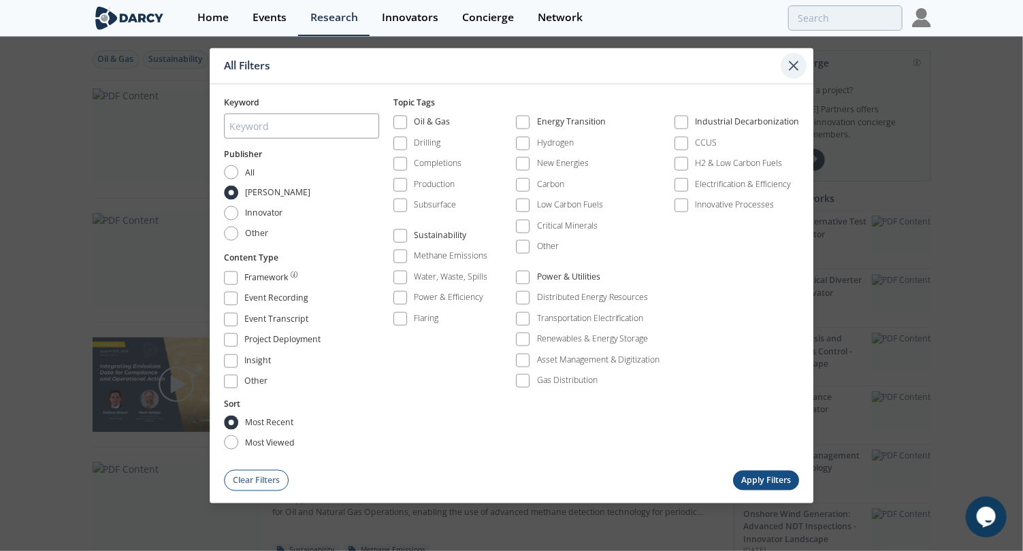
click at [786, 68] on icon at bounding box center [793, 66] width 16 height 16
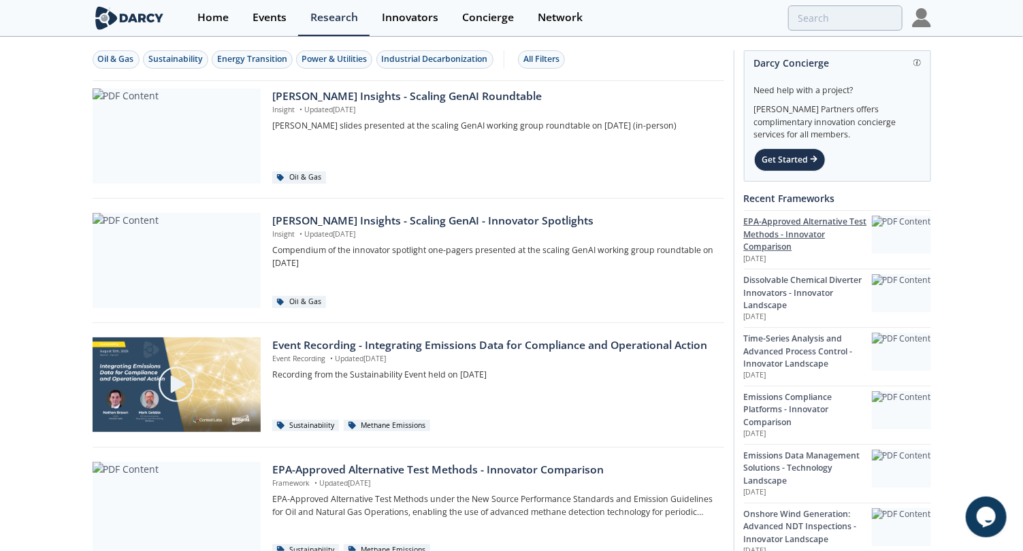
click at [804, 226] on div "EPA-Approved Alternative Test Methods - Innovator Comparison" at bounding box center [808, 234] width 128 height 37
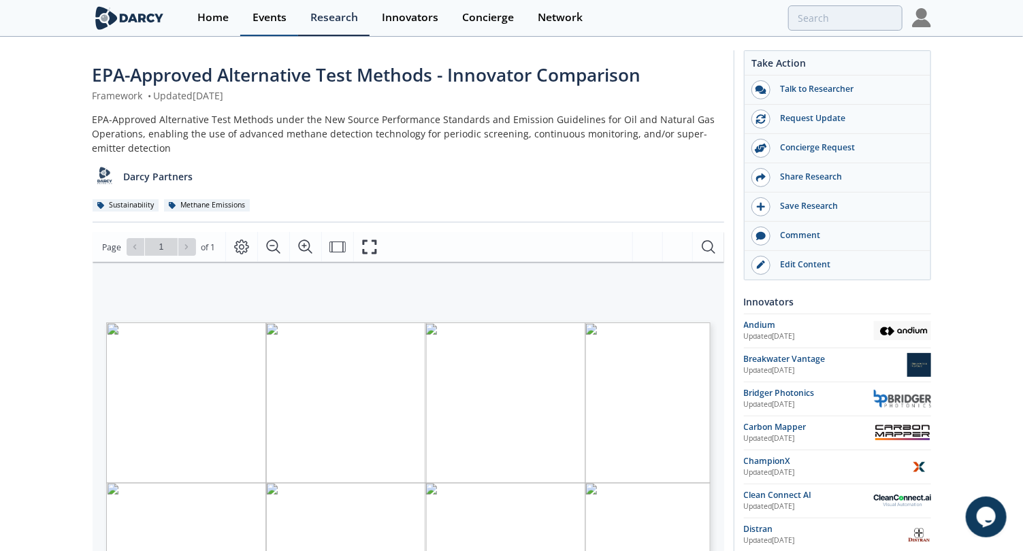
click at [265, 12] on div "Events" at bounding box center [269, 17] width 34 height 11
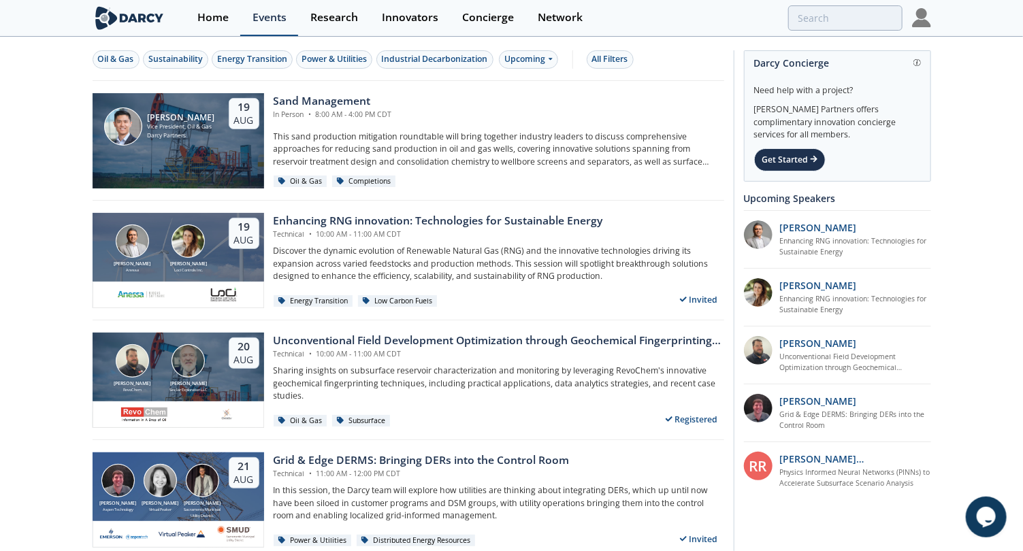
click at [208, 20] on div "Home" at bounding box center [212, 17] width 31 height 11
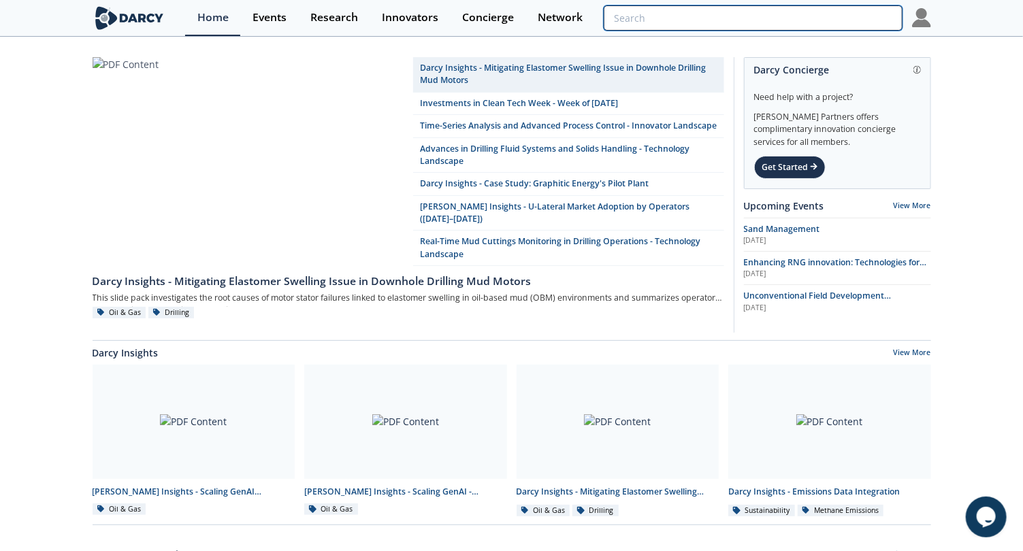
click at [853, 20] on input "search" at bounding box center [753, 17] width 298 height 25
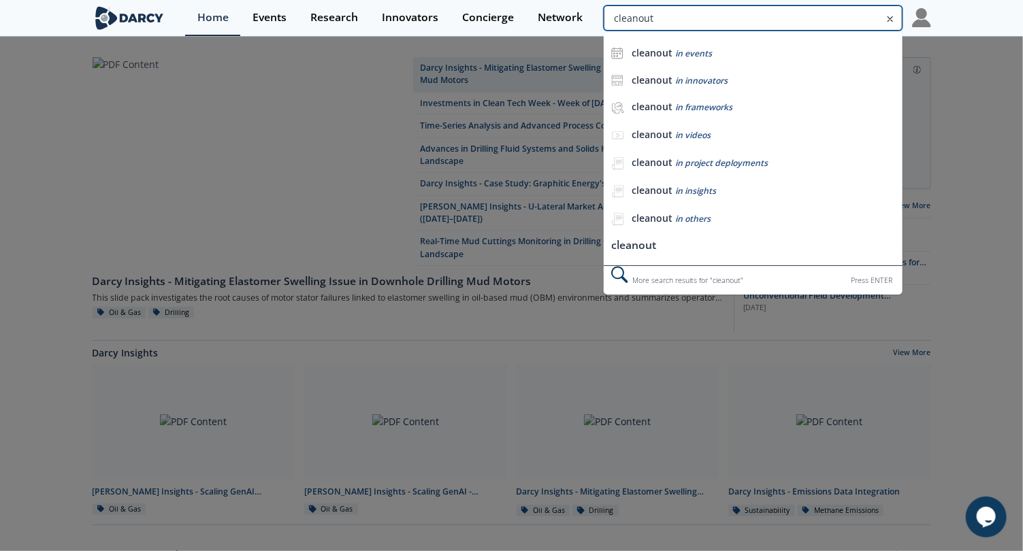
type input "cleanout"
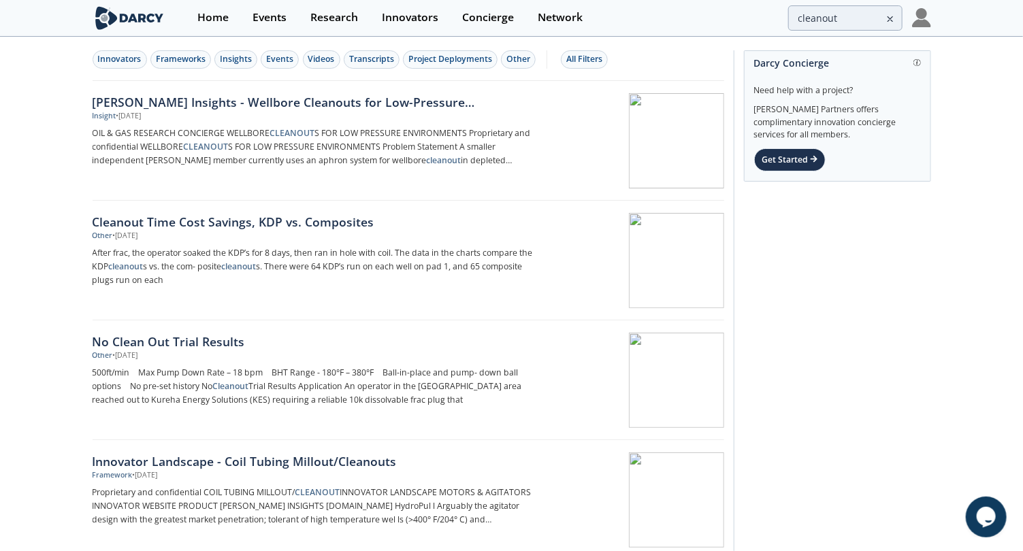
click at [127, 97] on div "[PERSON_NAME] Insights - Wellbore Cleanouts for Low-Pressure Environments" at bounding box center [318, 102] width 450 height 18
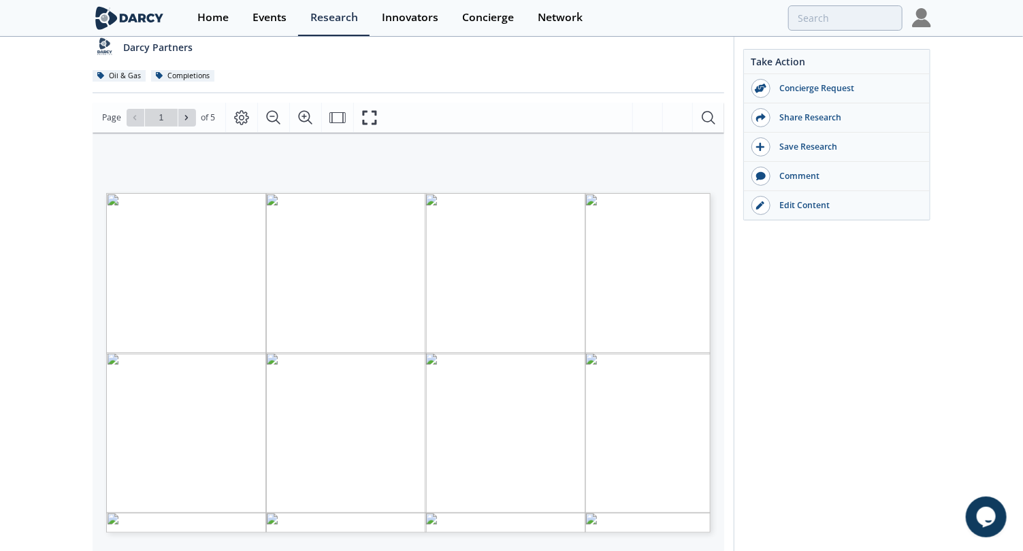
scroll to position [133, 0]
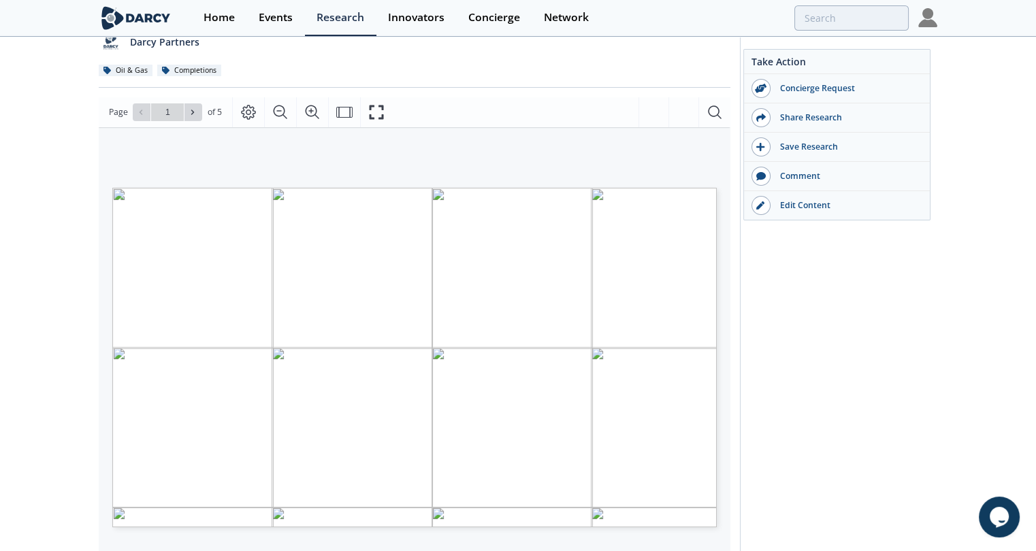
click at [238, 127] on div "OIL & GAS RESEARCH CONCIERGE WELLBORE CLEANOUTS FOR LOW PRESSURE ENVIRONMENTS L…" at bounding box center [408, 304] width 618 height 354
click at [189, 108] on icon at bounding box center [192, 112] width 8 height 8
click at [195, 108] on icon at bounding box center [192, 112] width 8 height 8
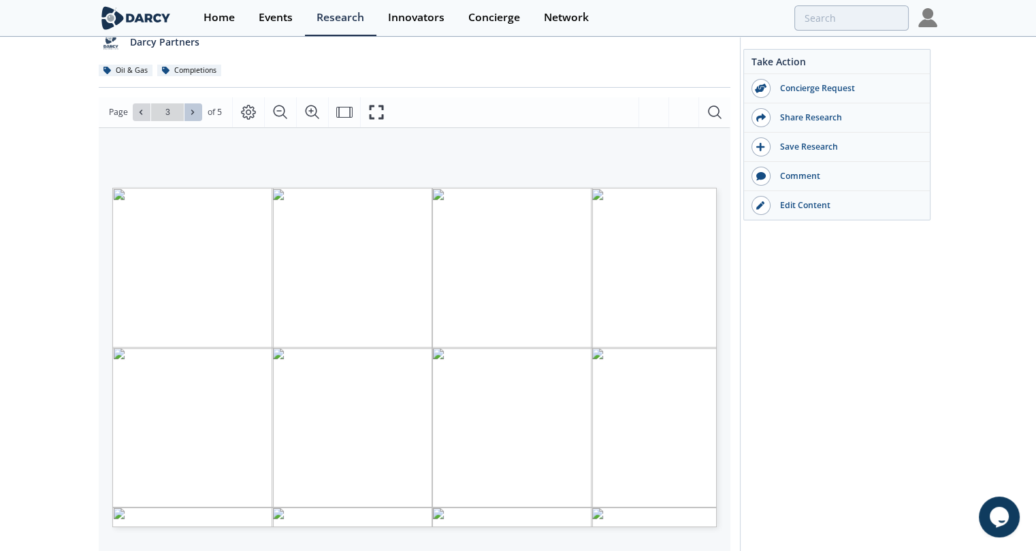
click at [191, 108] on icon at bounding box center [192, 112] width 8 height 8
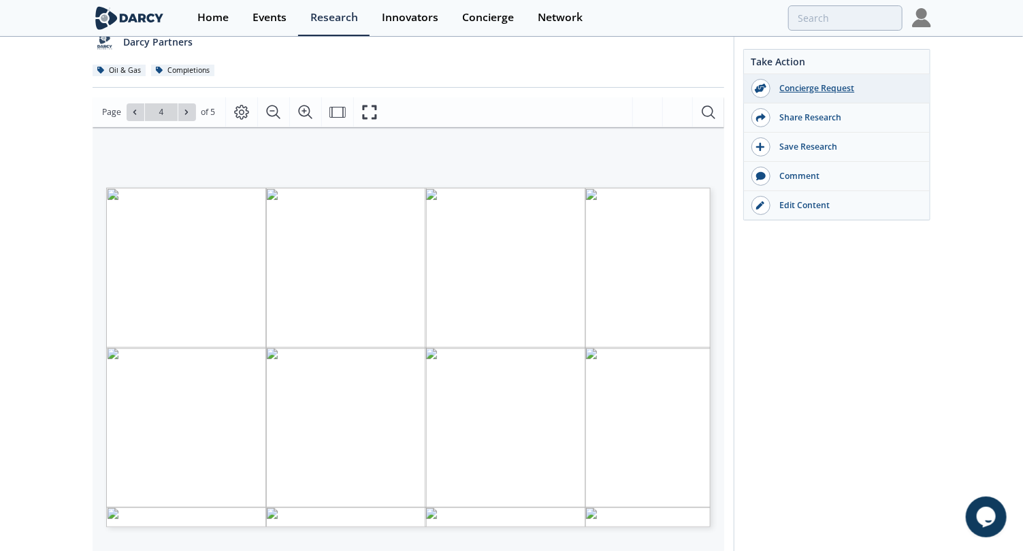
click at [784, 86] on div "Concierge Request" at bounding box center [846, 88] width 152 height 12
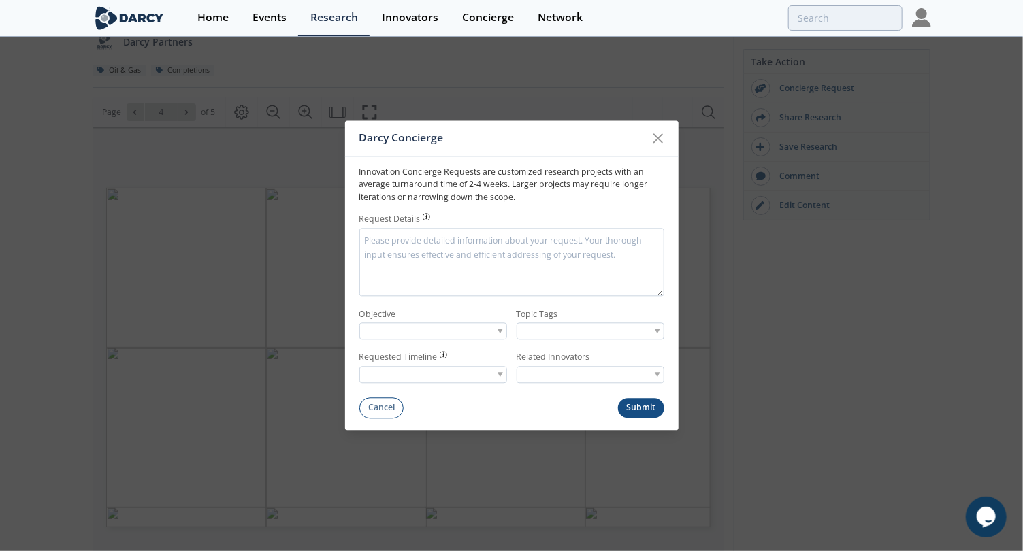
click at [444, 254] on textarea "Request Details" at bounding box center [511, 262] width 305 height 68
click at [665, 136] on icon at bounding box center [658, 138] width 16 height 16
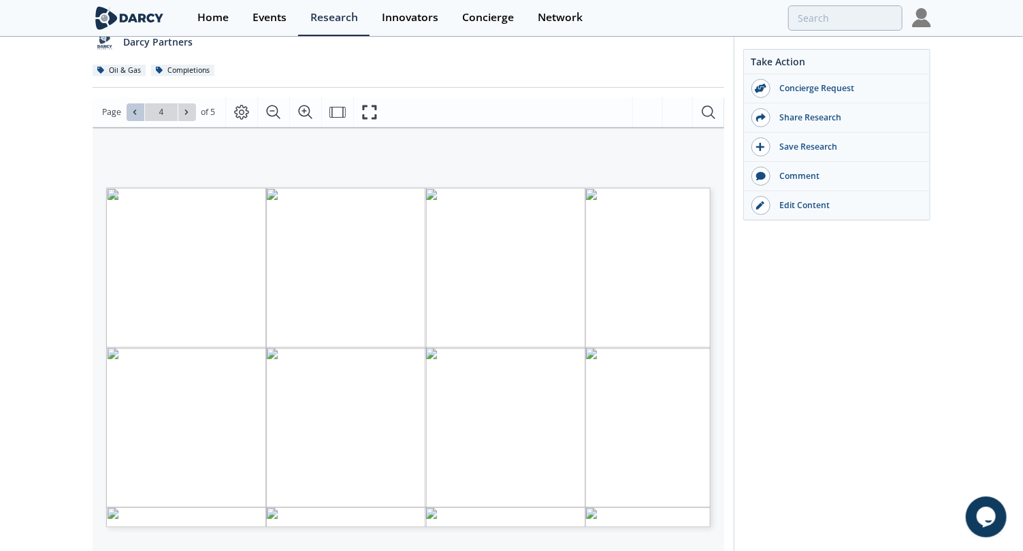
click at [129, 103] on span "Go to Page 4" at bounding box center [162, 112] width 80 height 18
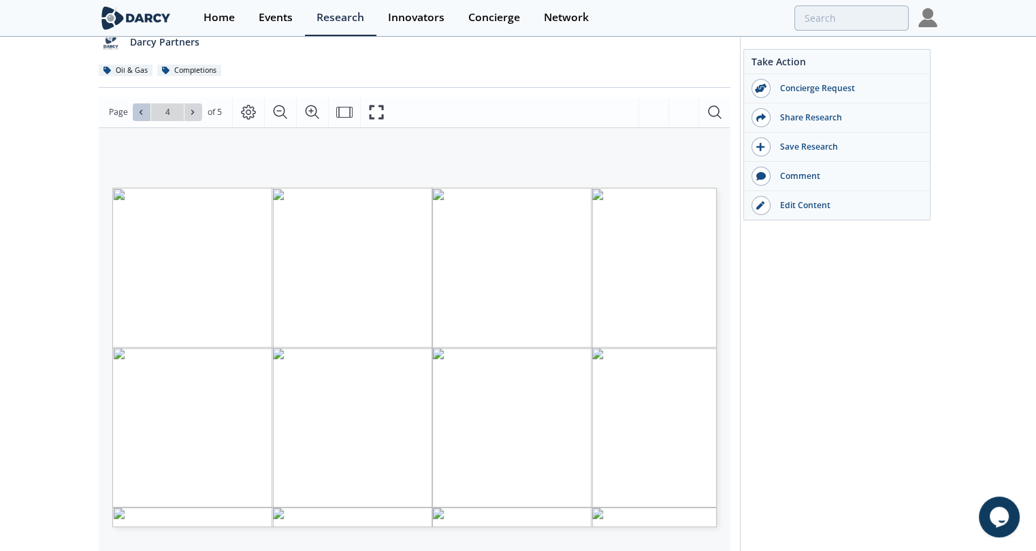
click at [139, 108] on icon at bounding box center [141, 112] width 8 height 8
type input "3"
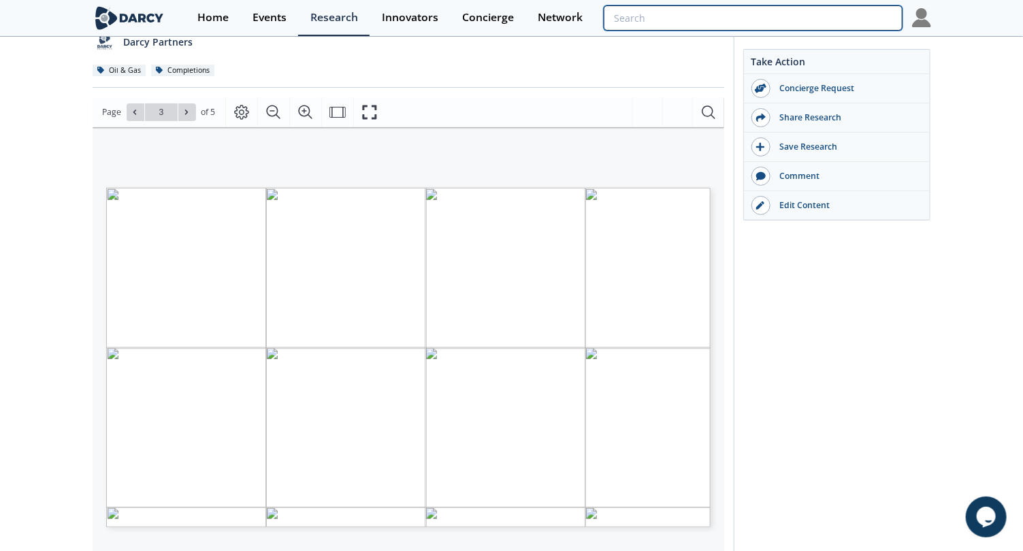
click at [847, 19] on input "search" at bounding box center [753, 17] width 298 height 25
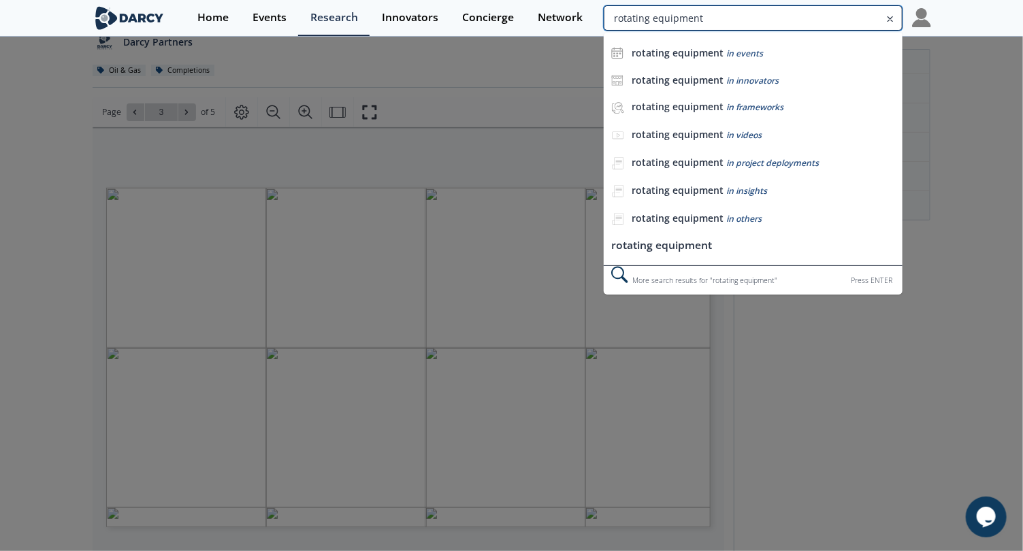
type input "rotating equipment"
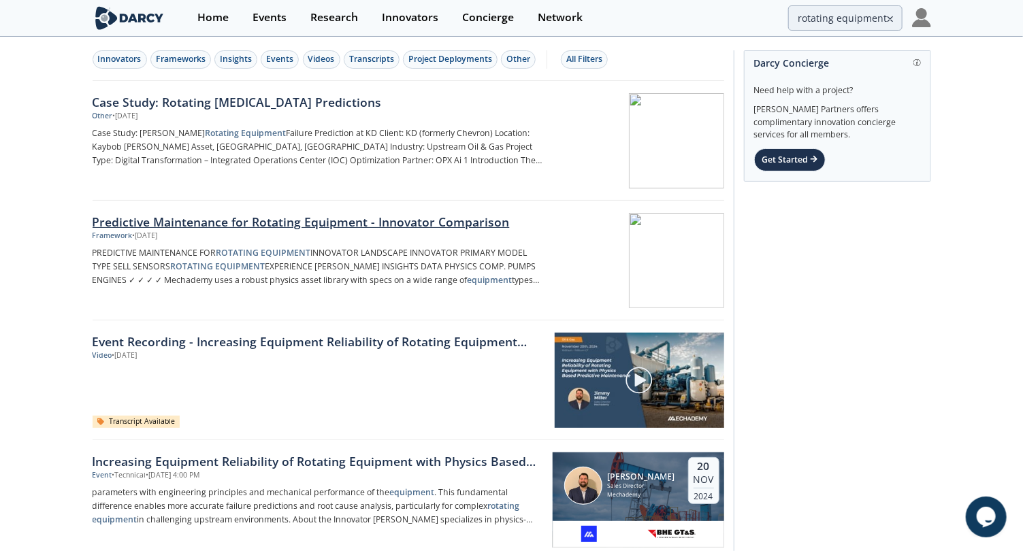
click at [146, 220] on div "Predictive Maintenance for Rotating Equipment - Innovator Comparison" at bounding box center [318, 222] width 450 height 18
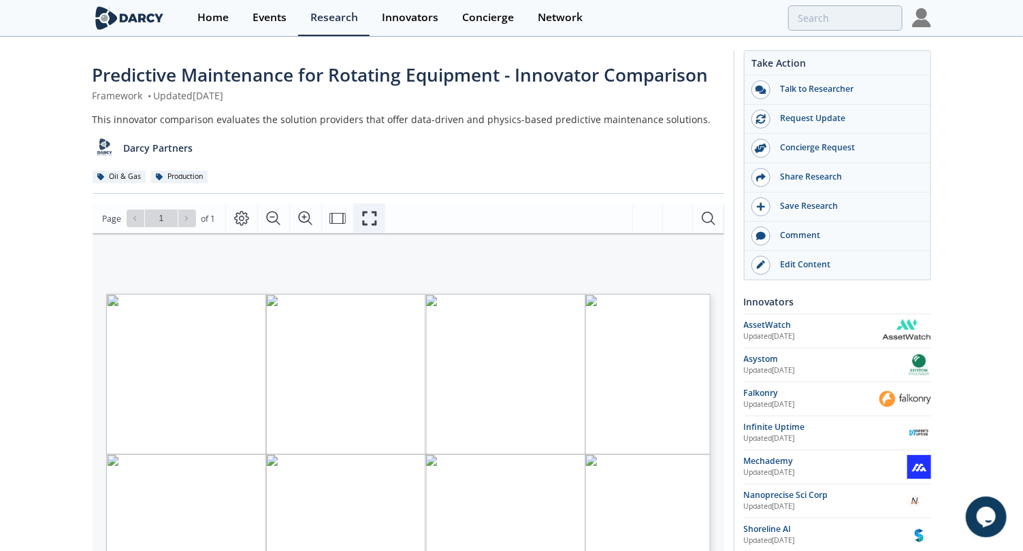
click at [361, 220] on button "Fullscreen" at bounding box center [369, 218] width 32 height 30
